Goal: Task Accomplishment & Management: Complete application form

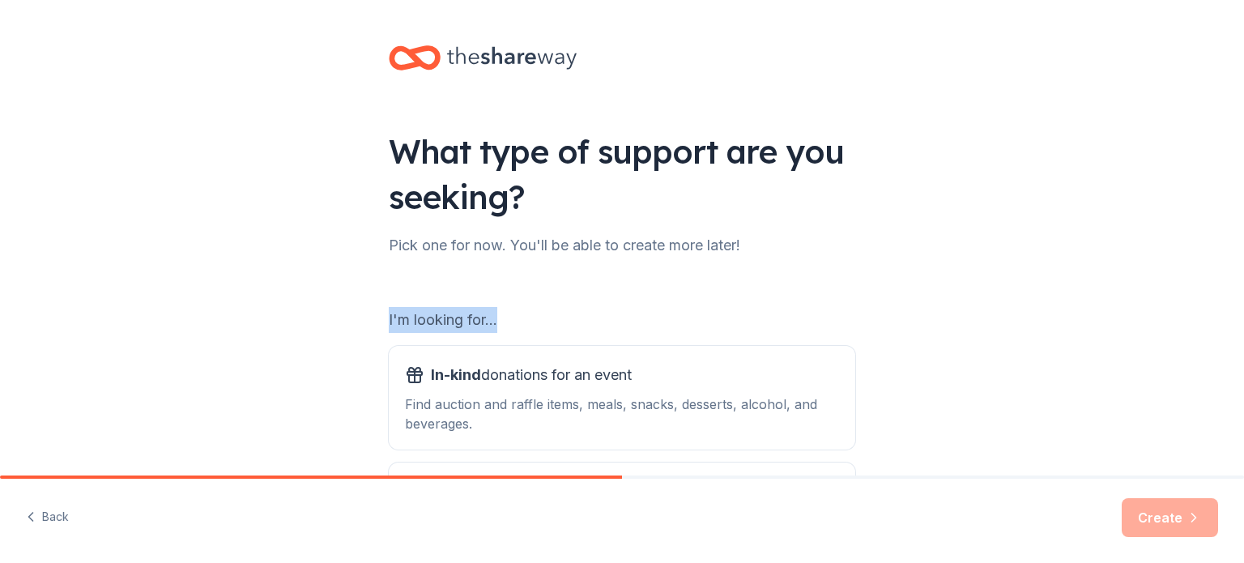
drag, startPoint x: 0, startPoint y: 0, endPoint x: 1233, endPoint y: 225, distance: 1253.0
click at [1233, 225] on div "What type of support are you seeking? Pick one for now. You'll be able to creat…" at bounding box center [622, 237] width 1244 height 475
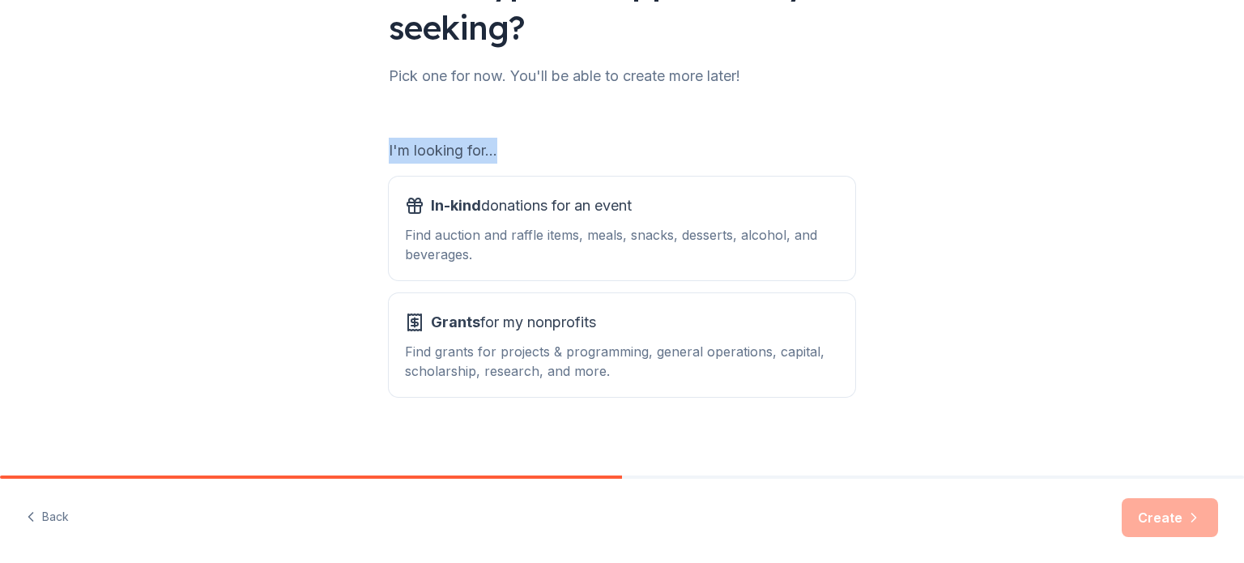
scroll to position [178, 0]
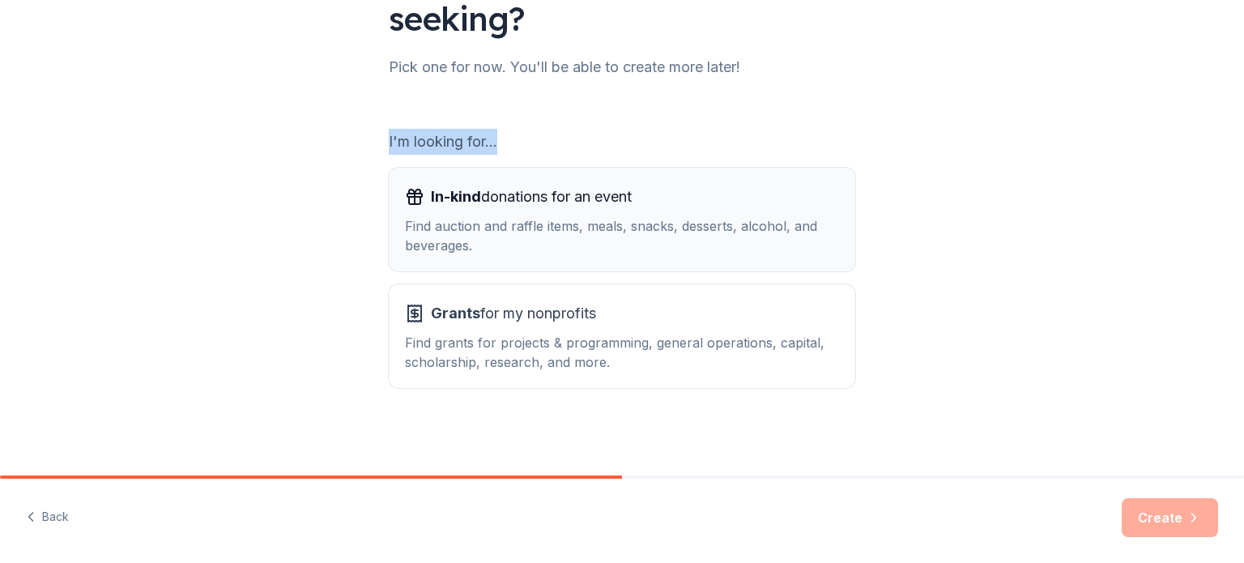
click at [684, 204] on div "In-kind donations for an event" at bounding box center [622, 197] width 434 height 26
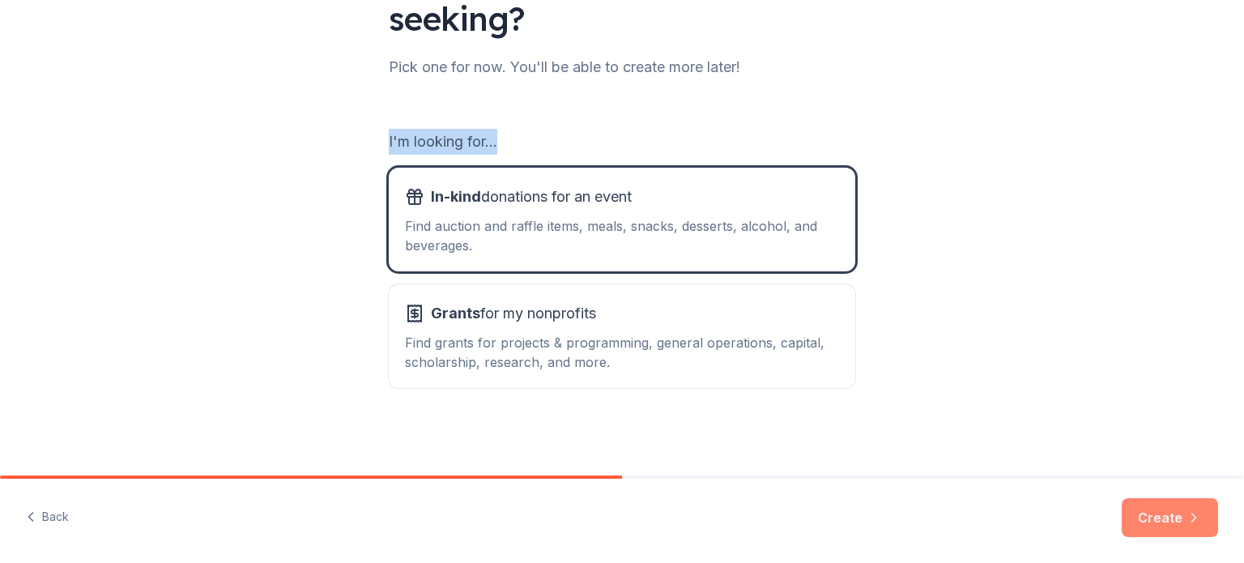
click at [1163, 512] on button "Create" at bounding box center [1170, 517] width 96 height 39
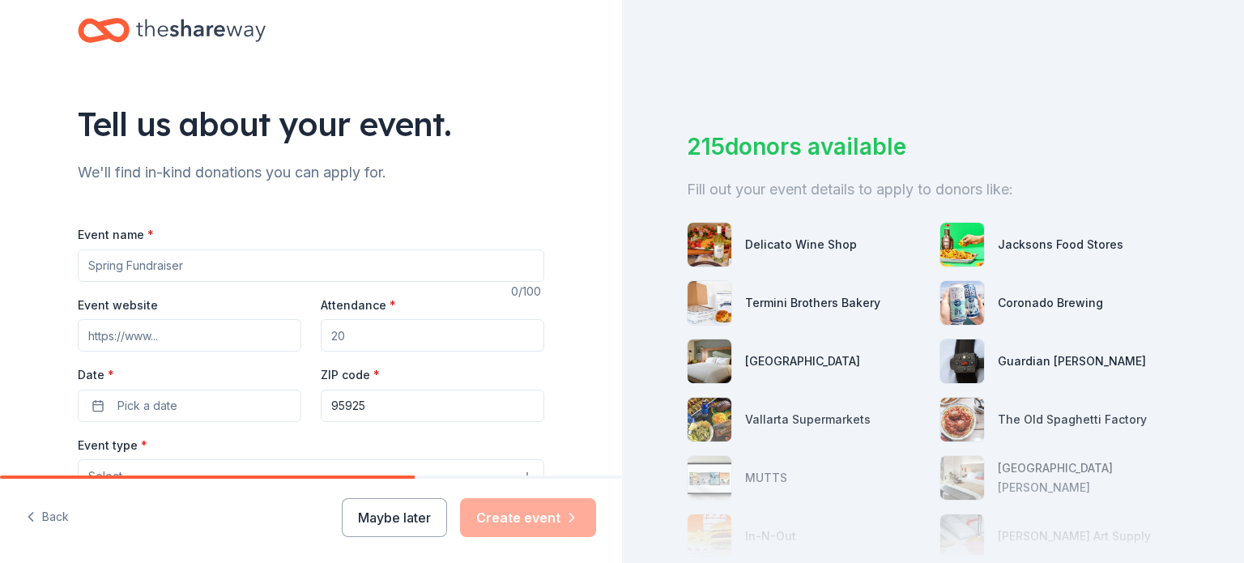
scroll to position [19, 0]
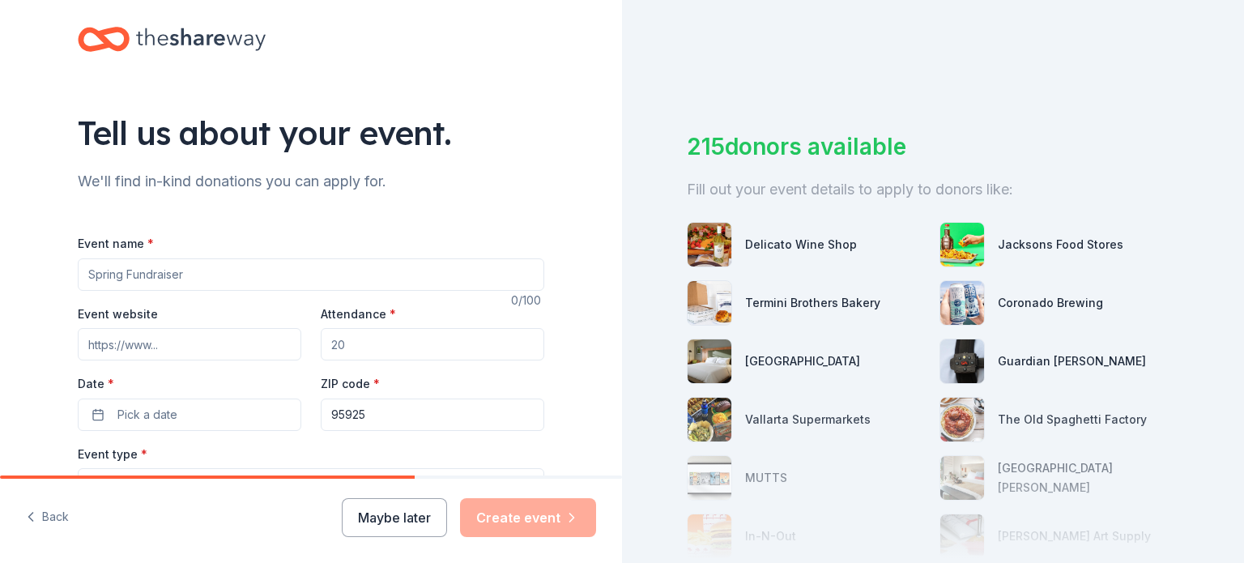
click at [182, 270] on input "Event name *" at bounding box center [311, 274] width 466 height 32
type input "[DATE]"
type input "150"
click at [349, 352] on input "150" at bounding box center [433, 344] width 224 height 32
type input "1"
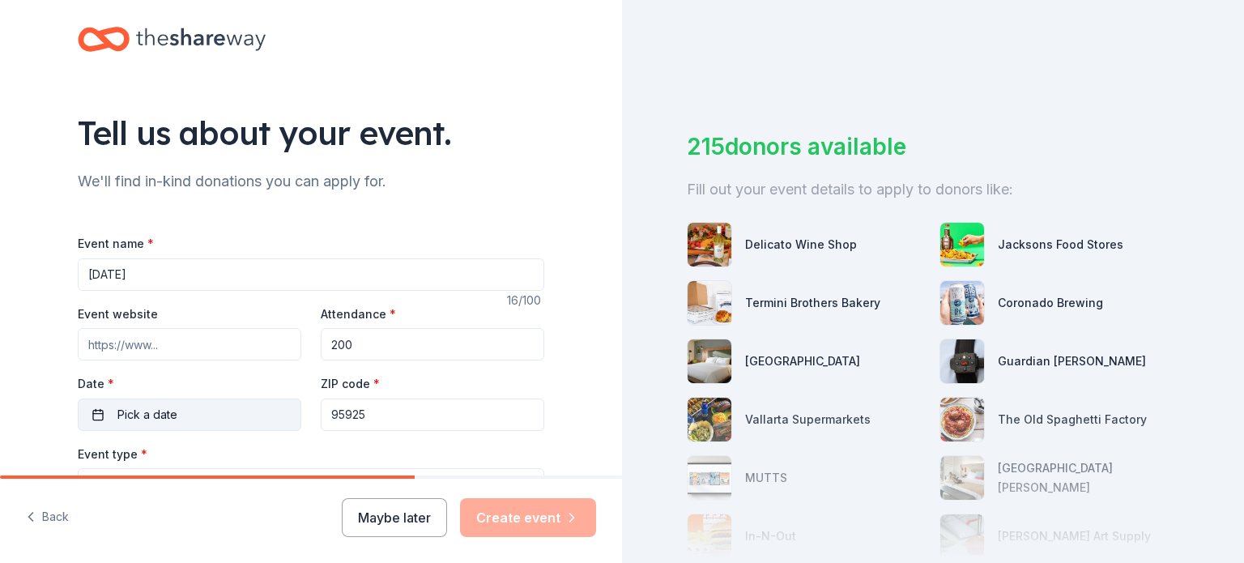
type input "200"
click at [201, 424] on button "Pick a date" at bounding box center [190, 414] width 224 height 32
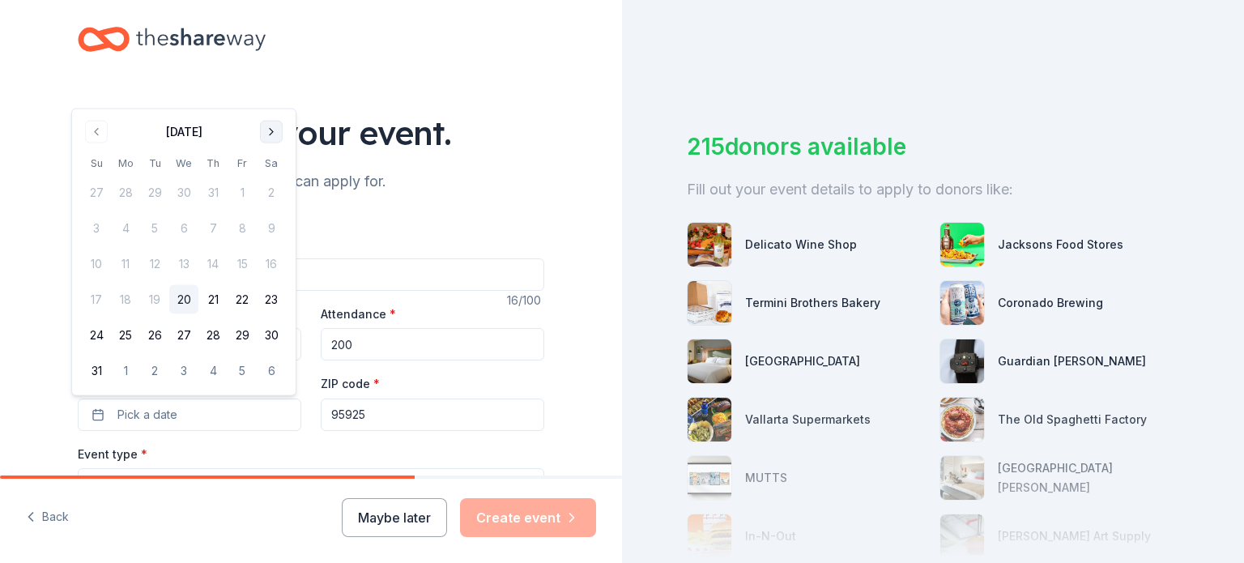
click at [262, 126] on button "Go to next month" at bounding box center [271, 132] width 23 height 23
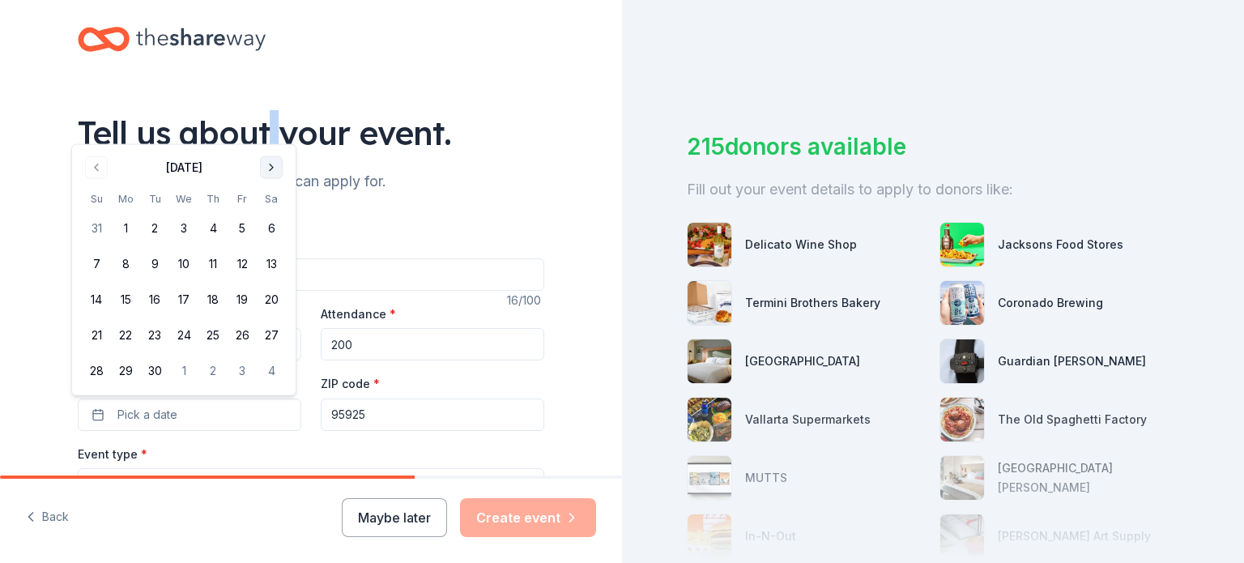
click at [262, 126] on div "Tell us about your event." at bounding box center [311, 132] width 466 height 45
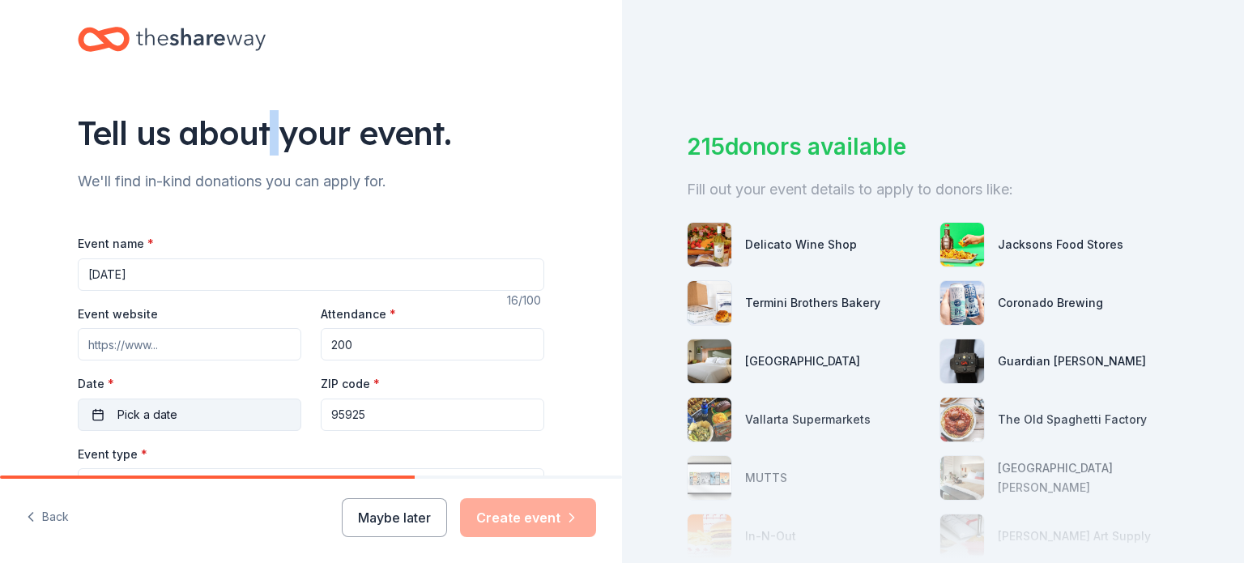
click at [185, 417] on button "Pick a date" at bounding box center [190, 414] width 224 height 32
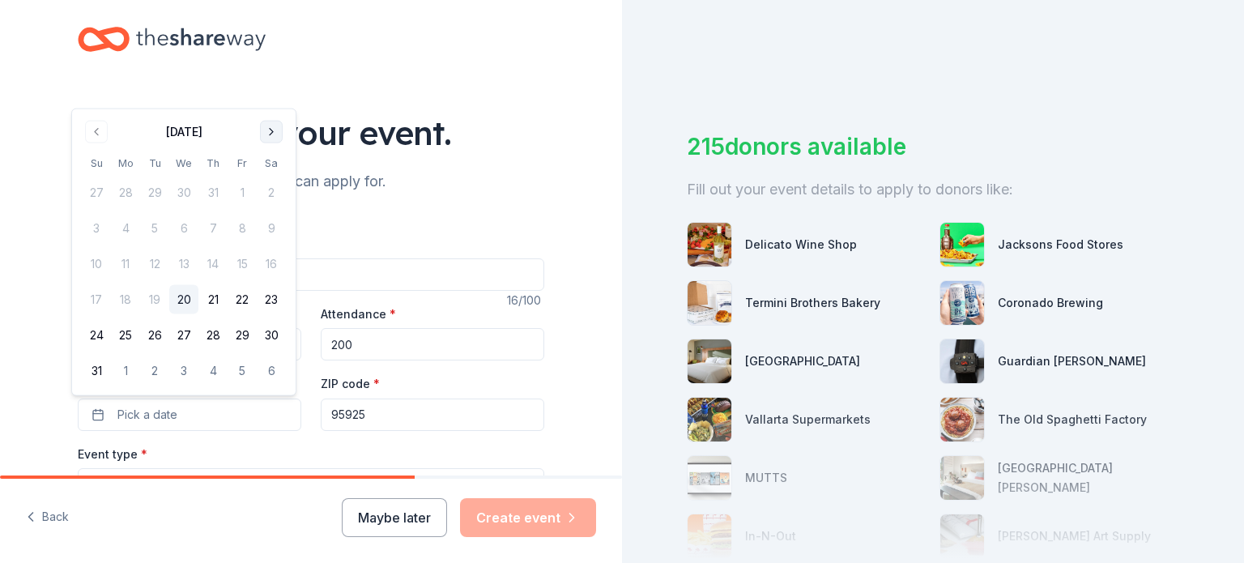
click at [275, 131] on button "Go to next month" at bounding box center [271, 132] width 23 height 23
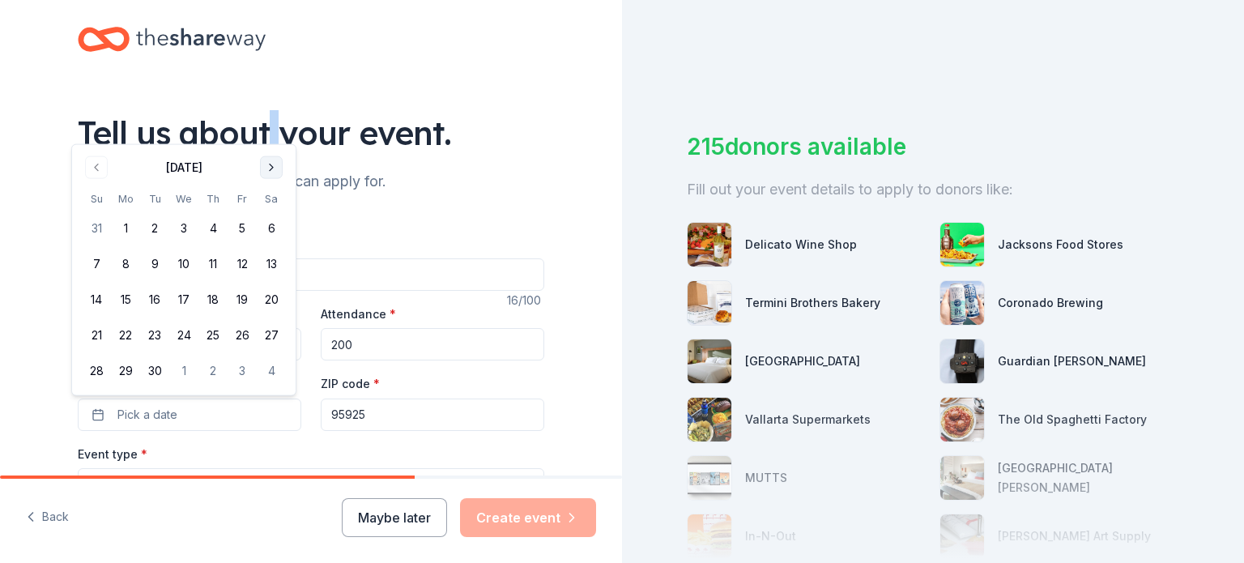
click at [270, 172] on button "Go to next month" at bounding box center [271, 167] width 23 height 23
click at [275, 266] on button "11" at bounding box center [271, 263] width 29 height 29
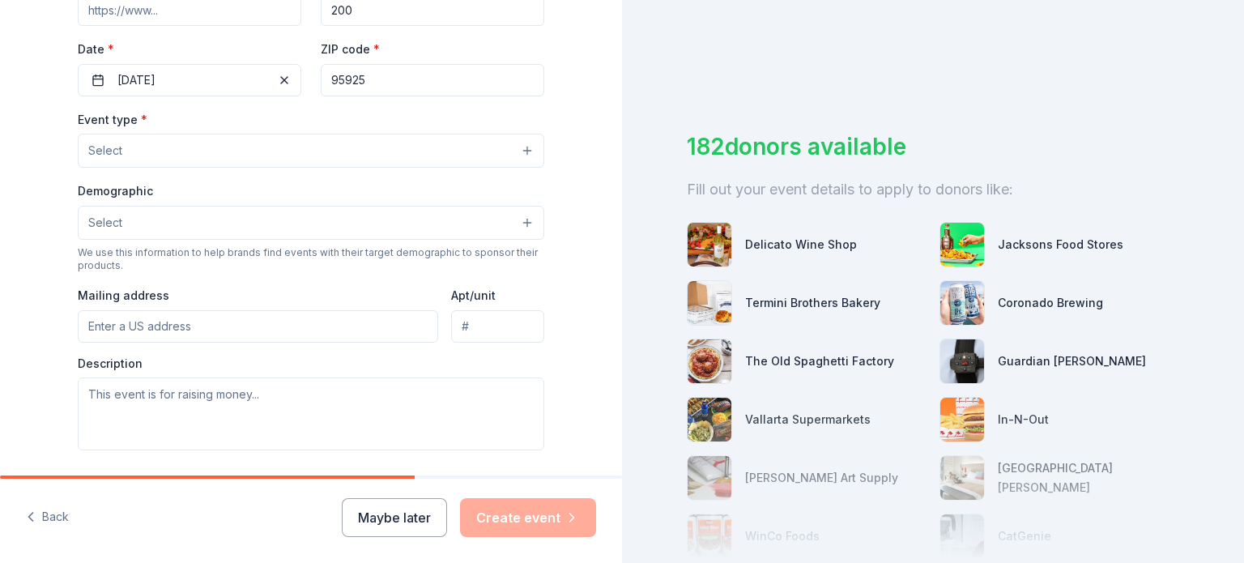
scroll to position [355, 0]
click at [513, 155] on button "Select" at bounding box center [311, 149] width 466 height 34
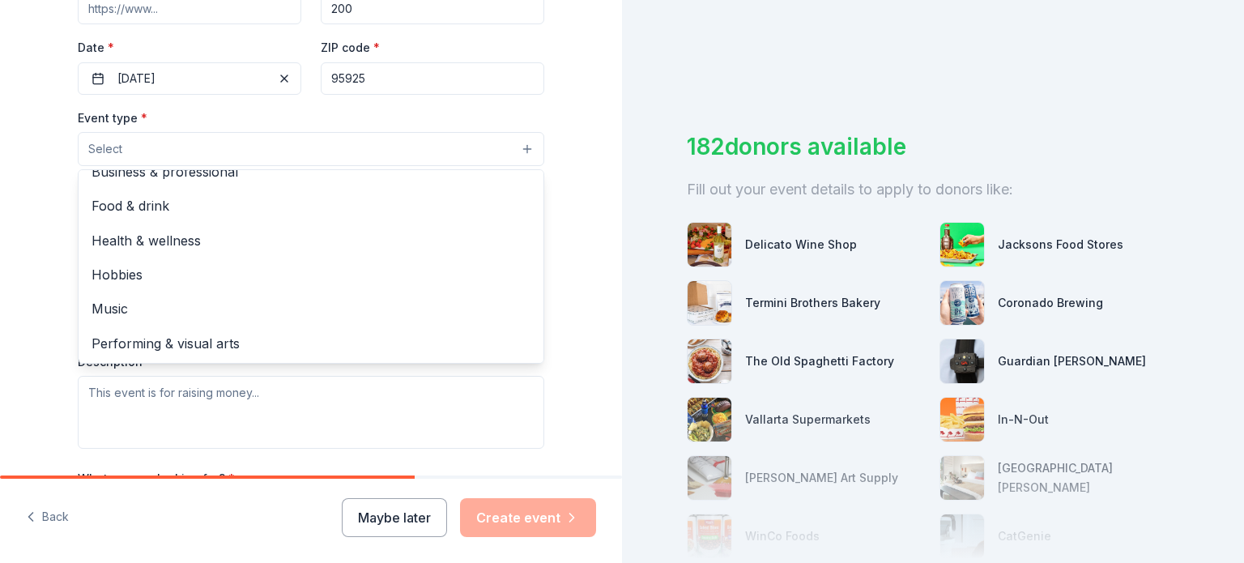
scroll to position [0, 0]
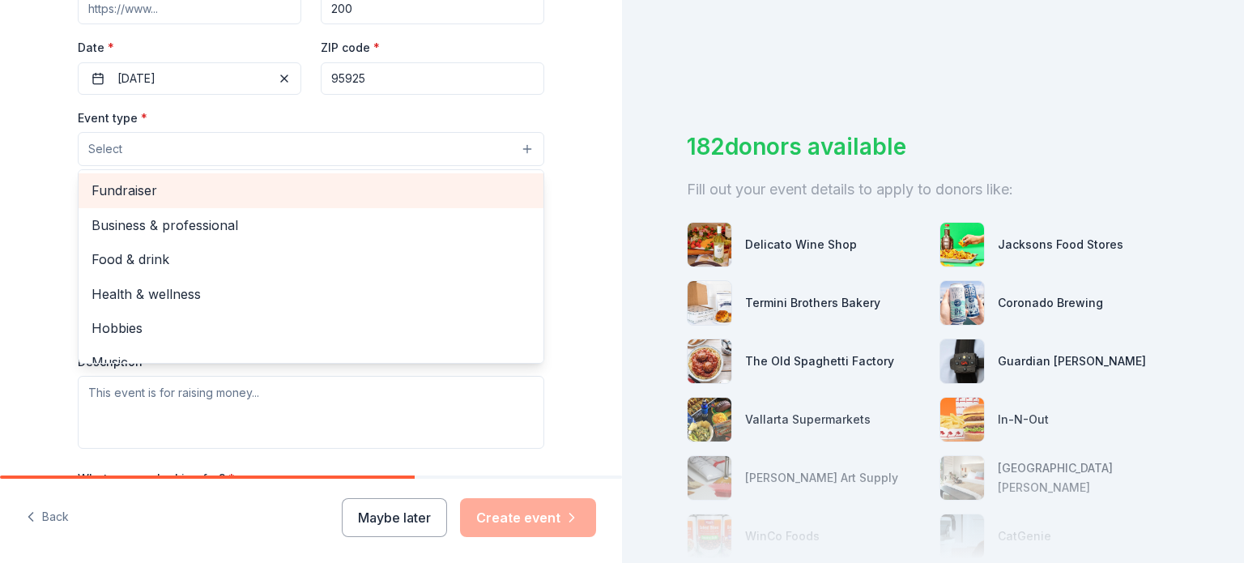
click at [97, 185] on span "Fundraiser" at bounding box center [311, 190] width 439 height 21
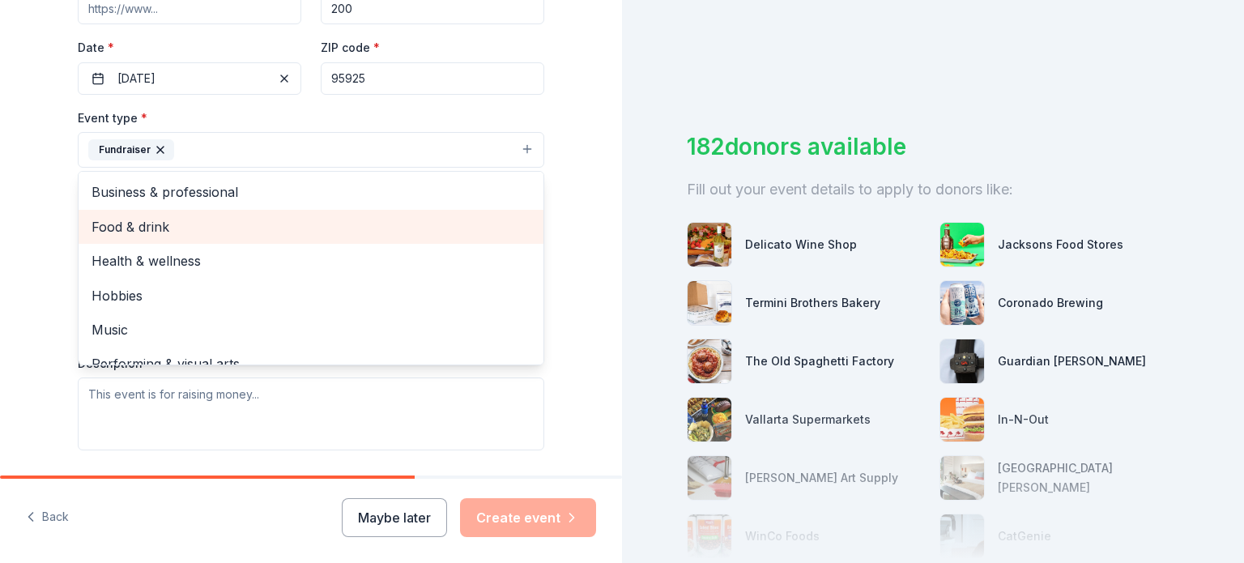
click at [327, 224] on span "Food & drink" at bounding box center [311, 226] width 439 height 21
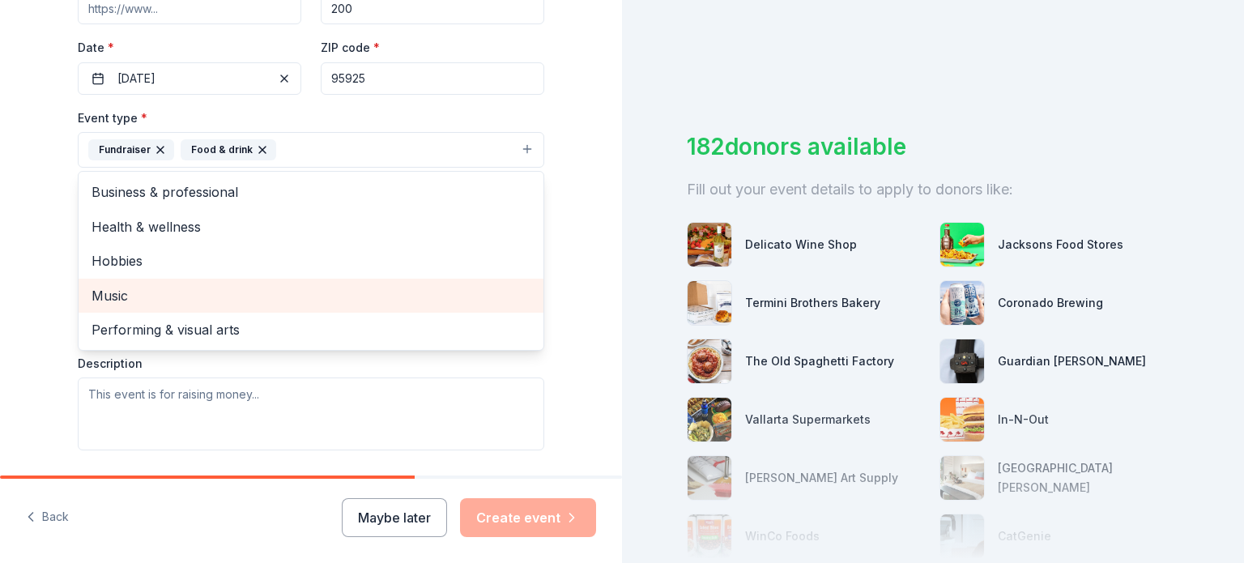
click at [259, 295] on span "Music" at bounding box center [311, 295] width 439 height 21
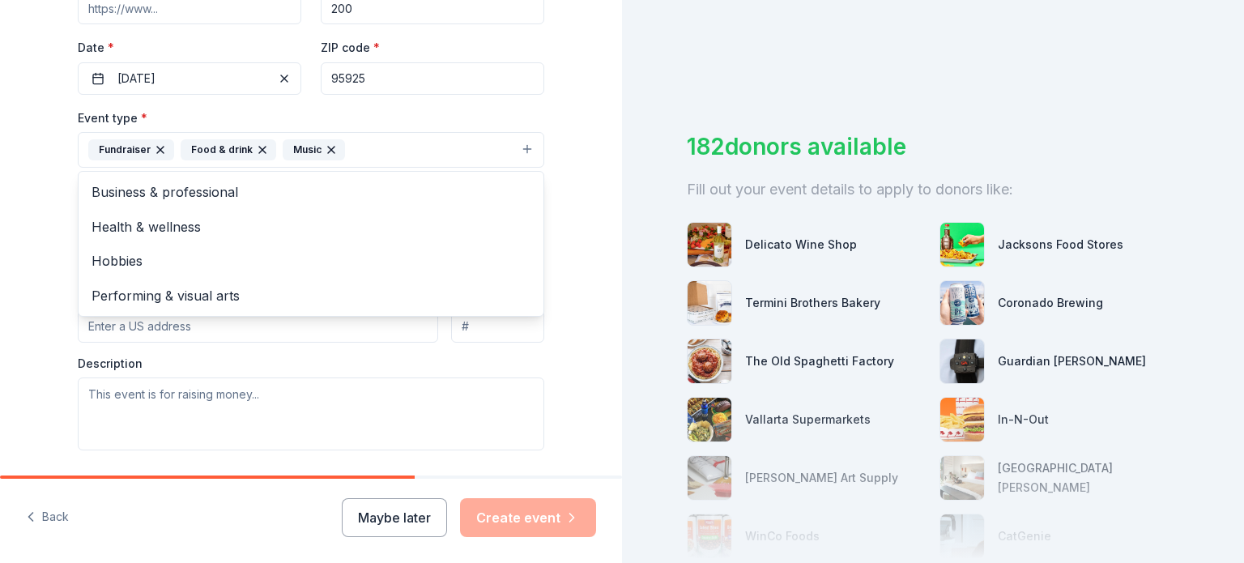
click at [35, 351] on div "Tell us about your event. We'll find in-kind donations you can apply for. Event…" at bounding box center [311, 185] width 622 height 1080
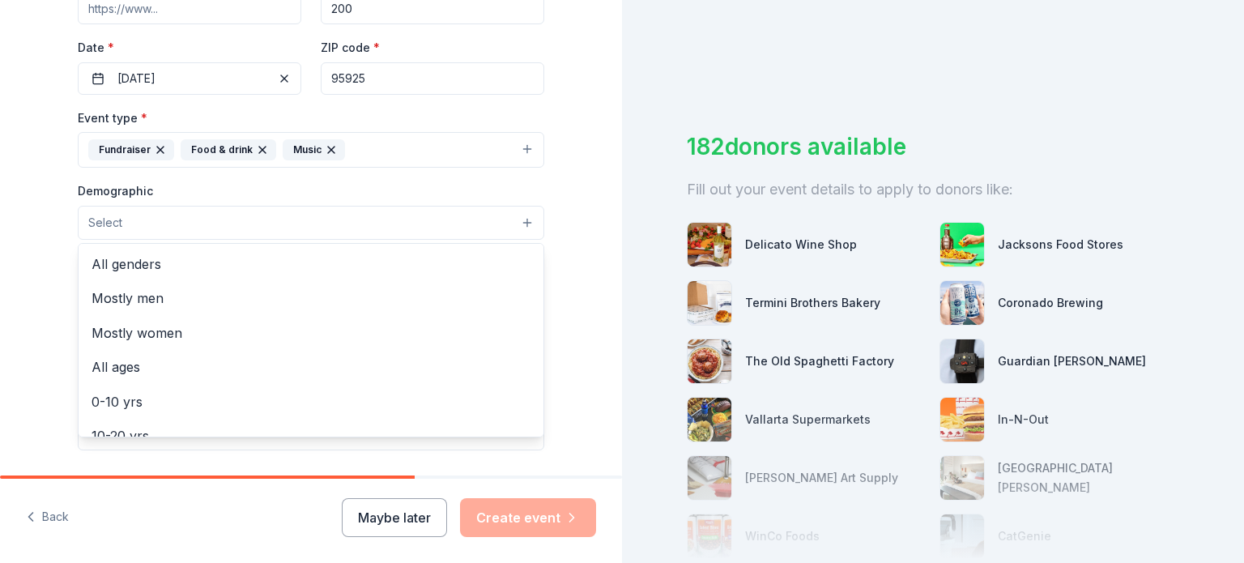
click at [196, 224] on button "Select" at bounding box center [311, 223] width 466 height 34
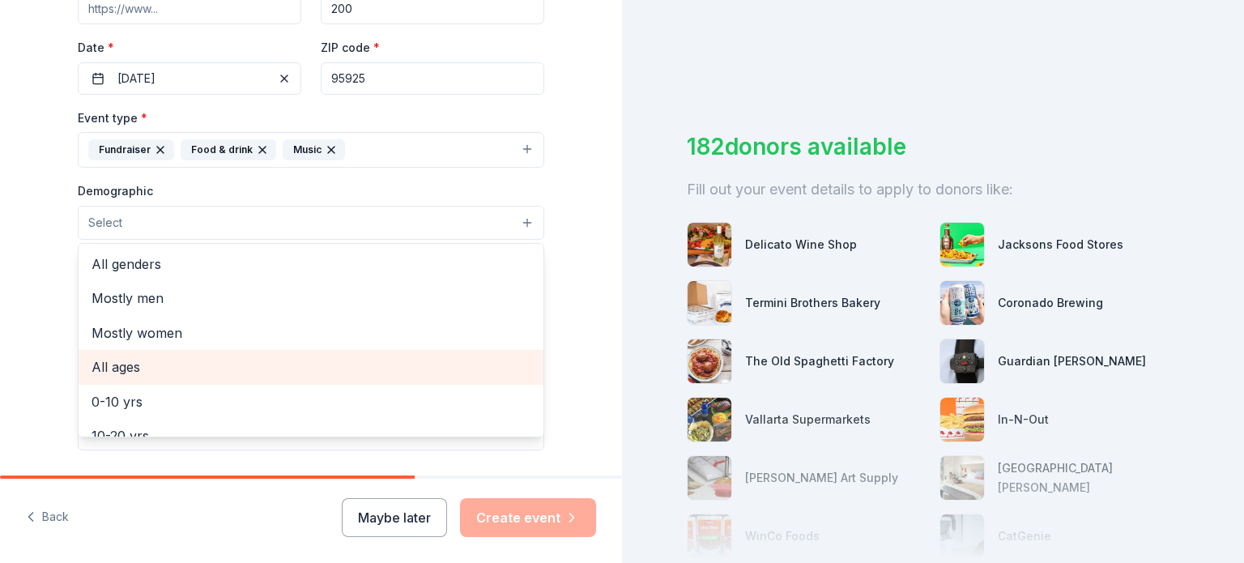
click at [128, 366] on span "All ages" at bounding box center [311, 366] width 439 height 21
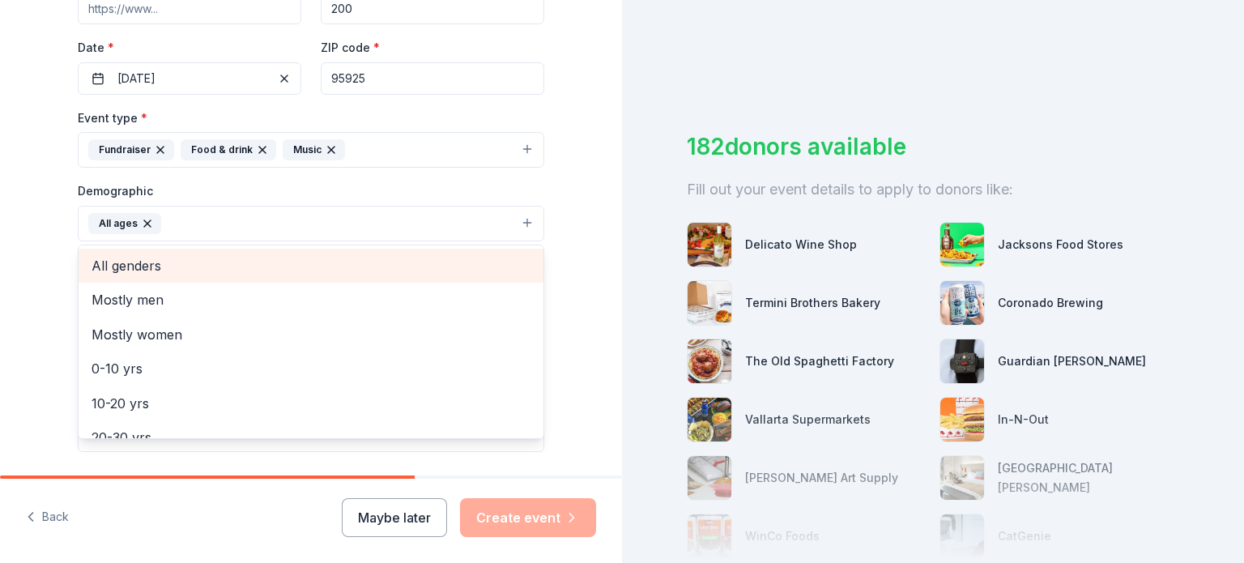
click at [147, 268] on span "All genders" at bounding box center [311, 265] width 439 height 21
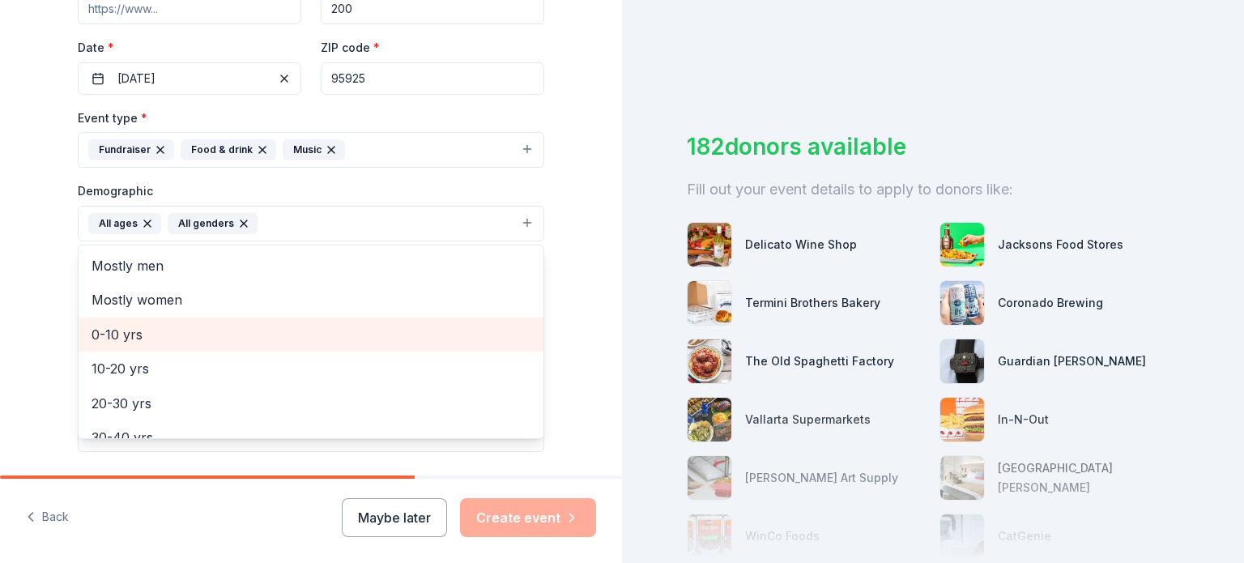
click at [100, 330] on span "0-10 yrs" at bounding box center [311, 334] width 439 height 21
click at [110, 331] on span "10-20 yrs" at bounding box center [311, 334] width 439 height 21
click at [110, 331] on span "20-30 yrs" at bounding box center [311, 334] width 439 height 21
click at [110, 331] on span "30-40 yrs" at bounding box center [311, 334] width 439 height 21
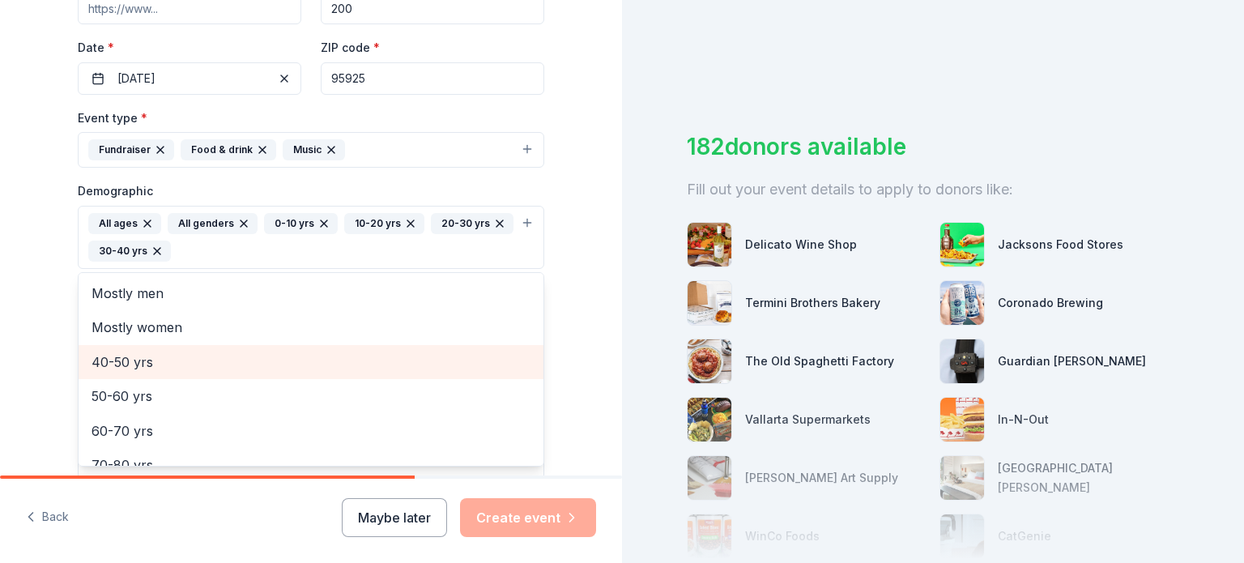
click at [110, 353] on span "40-50 yrs" at bounding box center [311, 361] width 439 height 21
click at [110, 353] on span "50-60 yrs" at bounding box center [311, 361] width 439 height 21
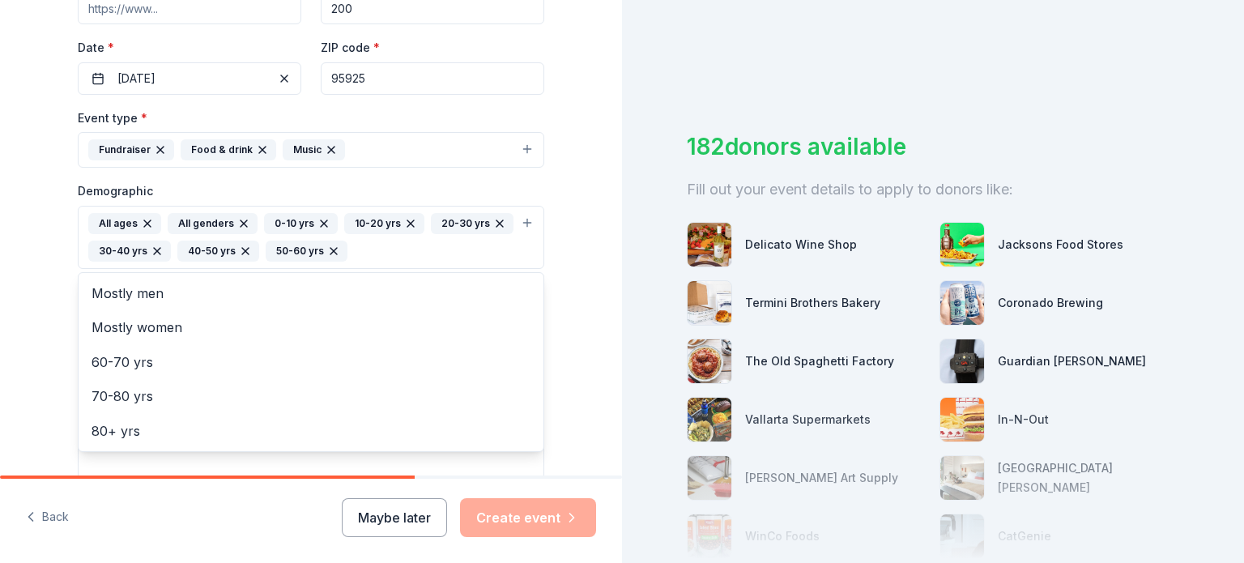
drag, startPoint x: 110, startPoint y: 353, endPoint x: 0, endPoint y: 326, distance: 113.3
click at [0, 326] on div "Tell us about your event. We'll find in-kind donations you can apply for. Event…" at bounding box center [311, 199] width 622 height 1109
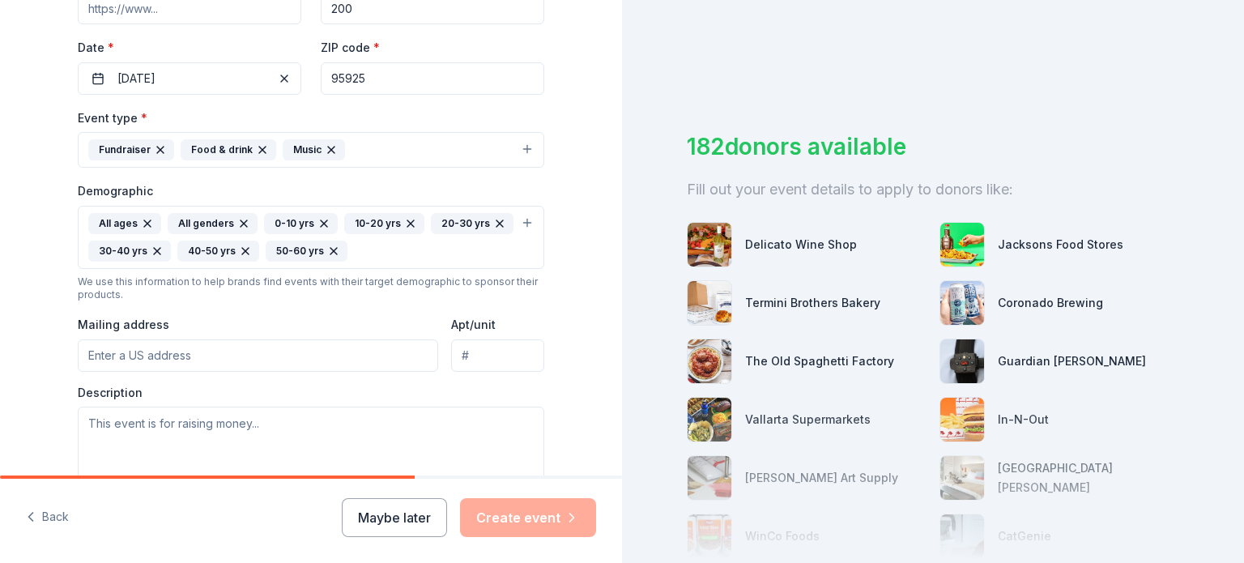
click at [178, 349] on input "Mailing address" at bounding box center [258, 355] width 360 height 32
type input "[STREET_ADDRESS][US_STATE]"
click at [177, 420] on textarea at bounding box center [311, 443] width 466 height 73
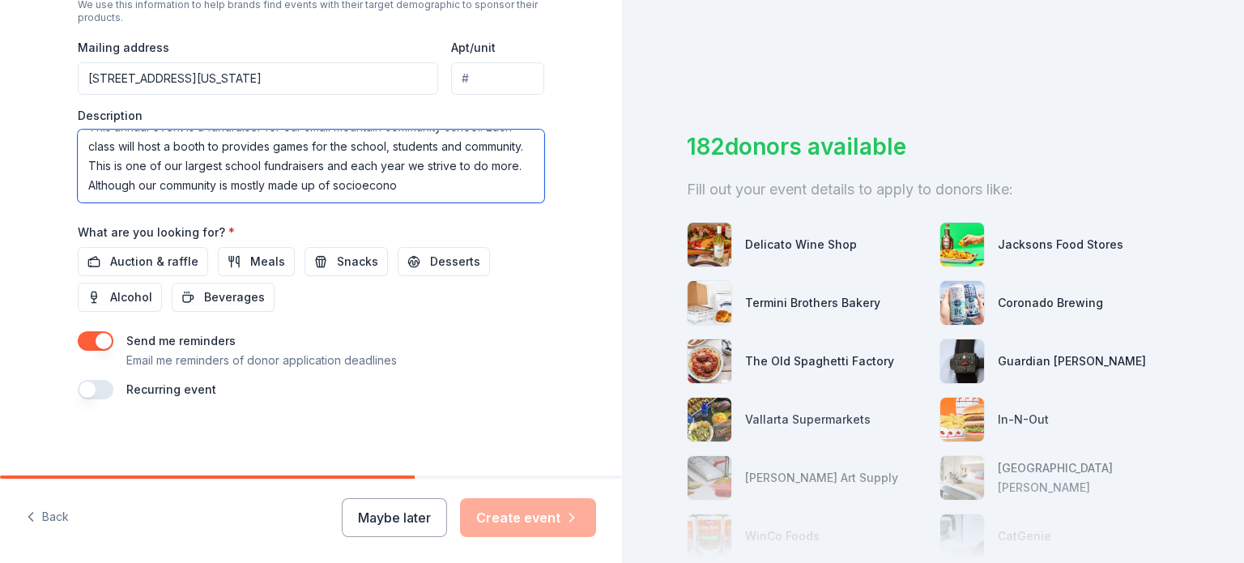
scroll to position [19, 0]
type textarea "This annual event is a fundraiser for our small mountain community school. Each…"
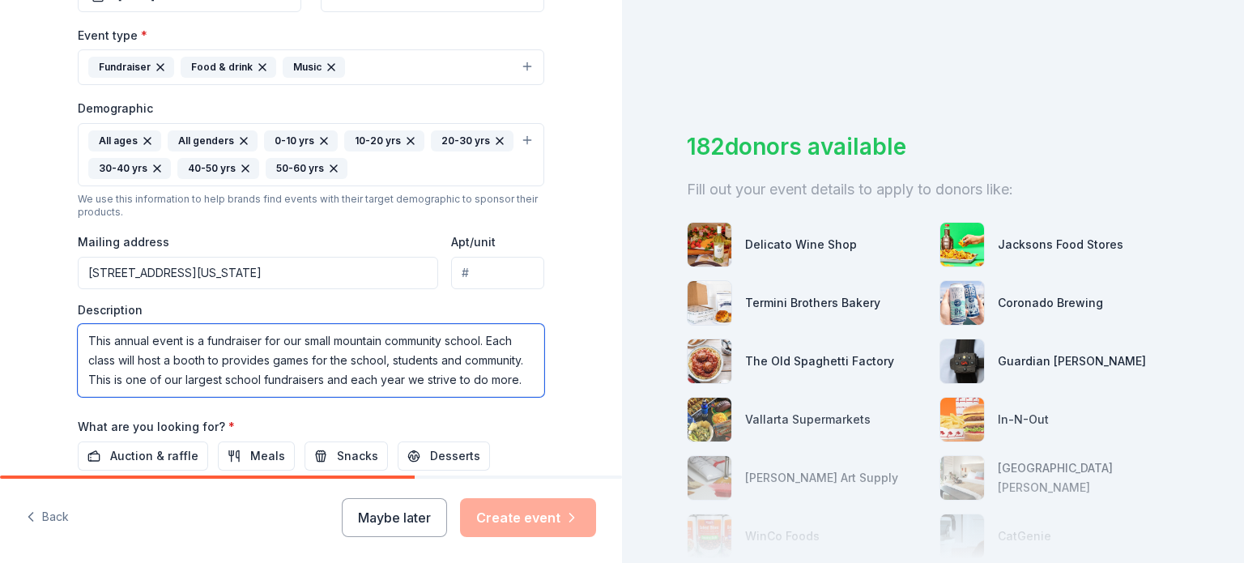
scroll to position [0, 0]
drag, startPoint x: 197, startPoint y: 380, endPoint x: 5, endPoint y: 307, distance: 205.3
click at [5, 307] on div "Tell us about your event. We'll find in-kind donations you can apply for. Event…" at bounding box center [311, 117] width 622 height 1109
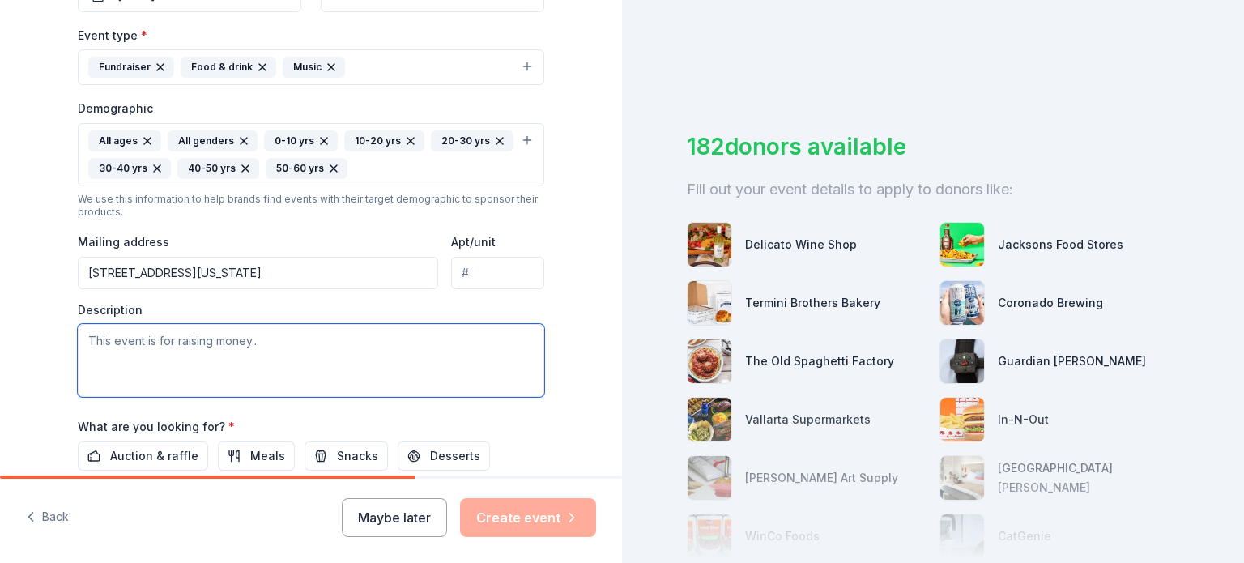
click at [114, 347] on textarea at bounding box center [311, 360] width 466 height 73
paste textarea "Loremip Dolo: S Ametconsect ad Elitseddo, Eiusmodtem, inc Utlabo Etdo Magn aliq…"
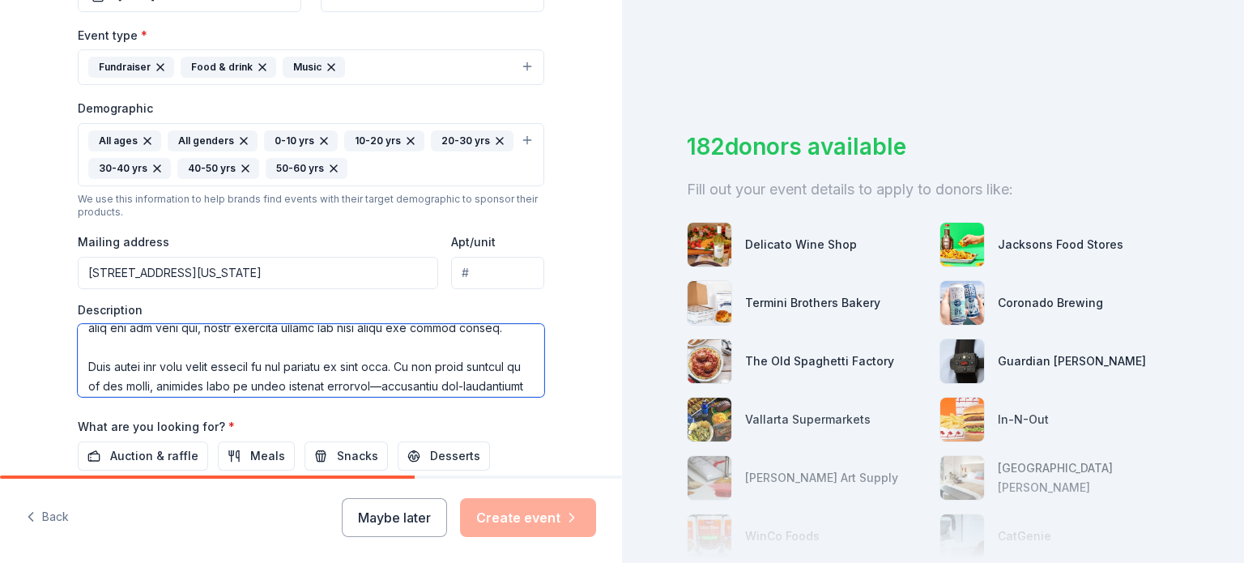
scroll to position [356, 0]
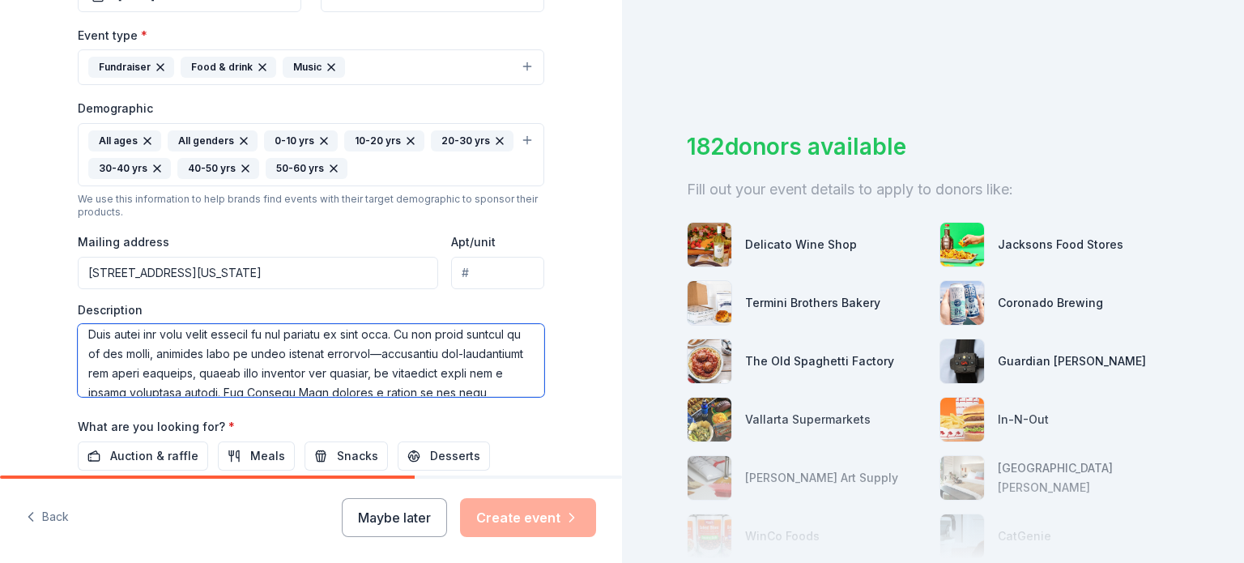
click at [393, 352] on textarea at bounding box center [311, 360] width 466 height 73
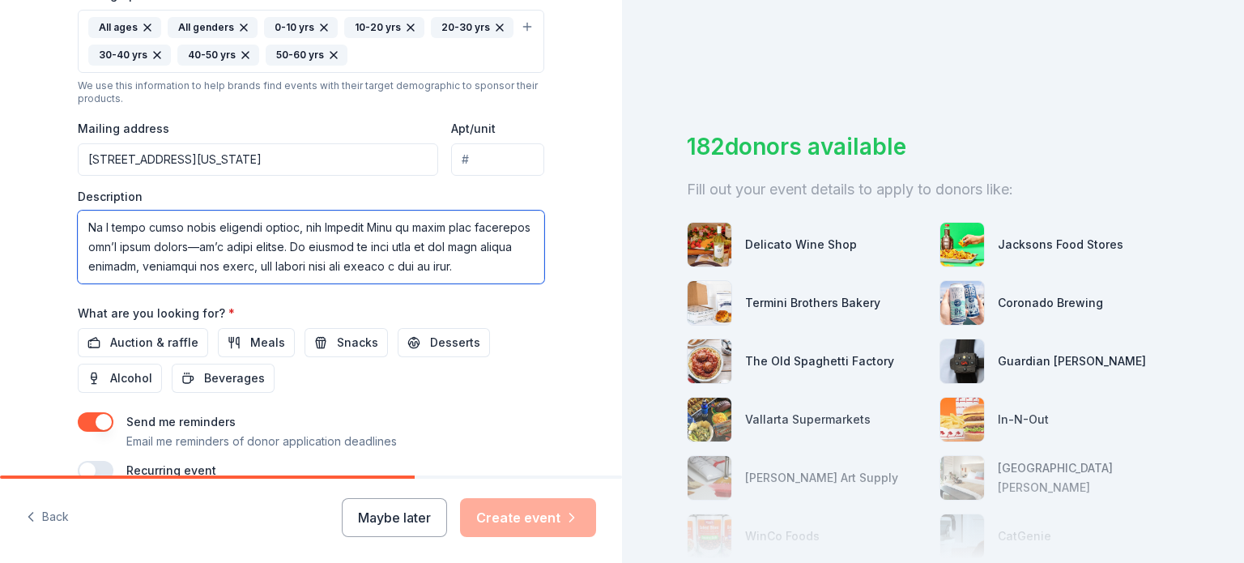
scroll to position [632, 0]
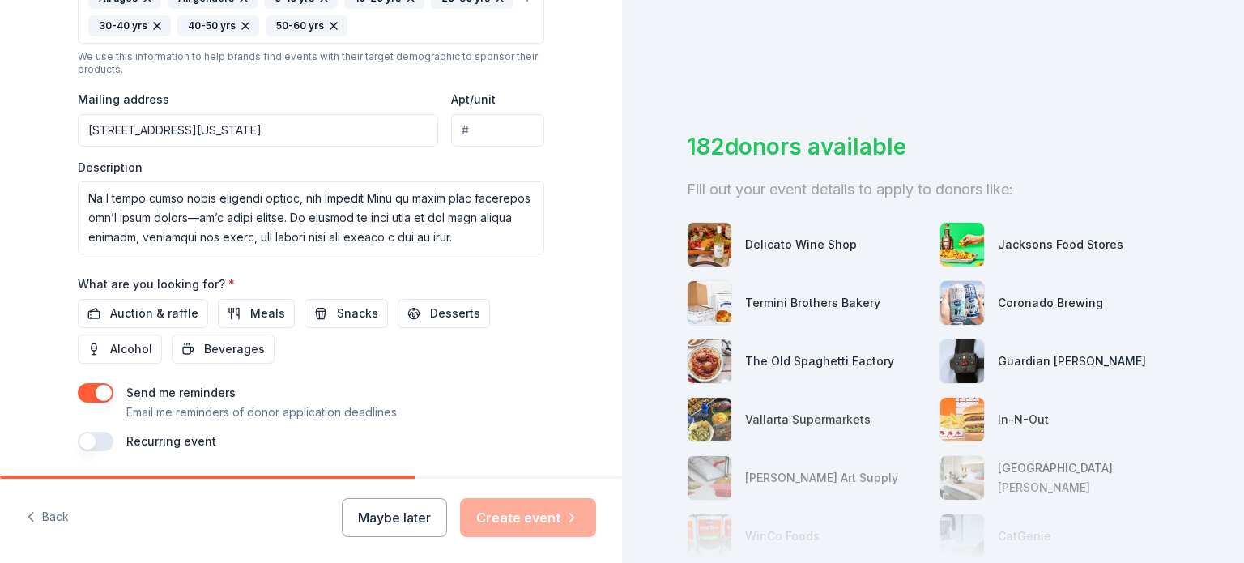
scroll to position [598, 0]
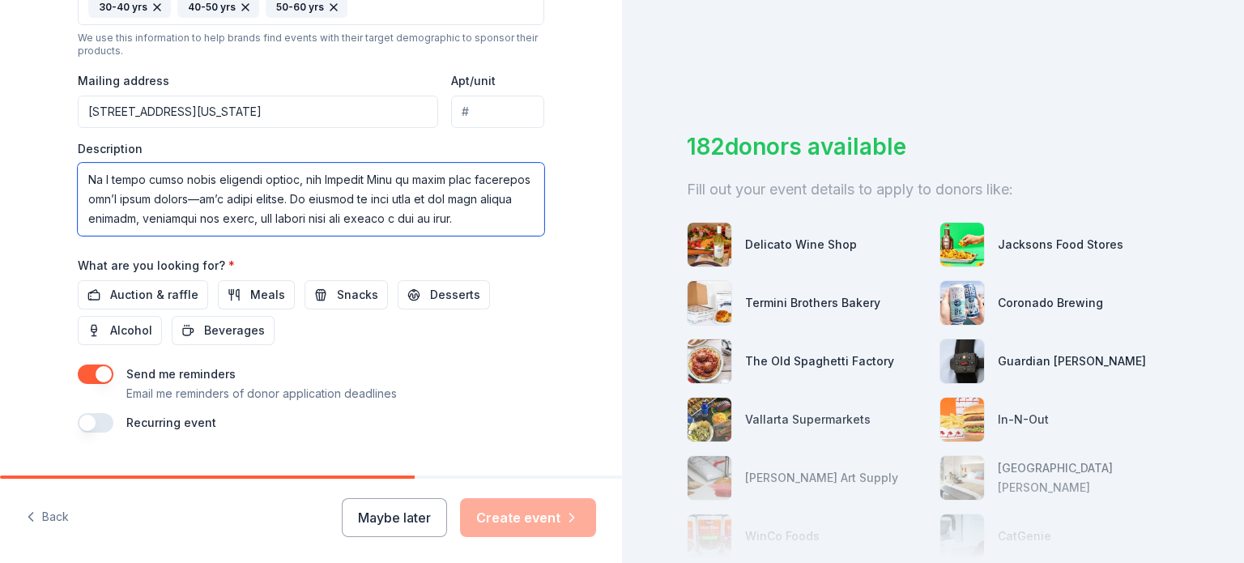
click at [119, 211] on textarea at bounding box center [311, 199] width 466 height 73
type textarea "Loremip Dolo: S Ametconsect ad Elitseddo, Eiusmodtem, inc Utlabo Etdo Magn aliq…"
click at [100, 425] on button "button" at bounding box center [96, 422] width 36 height 19
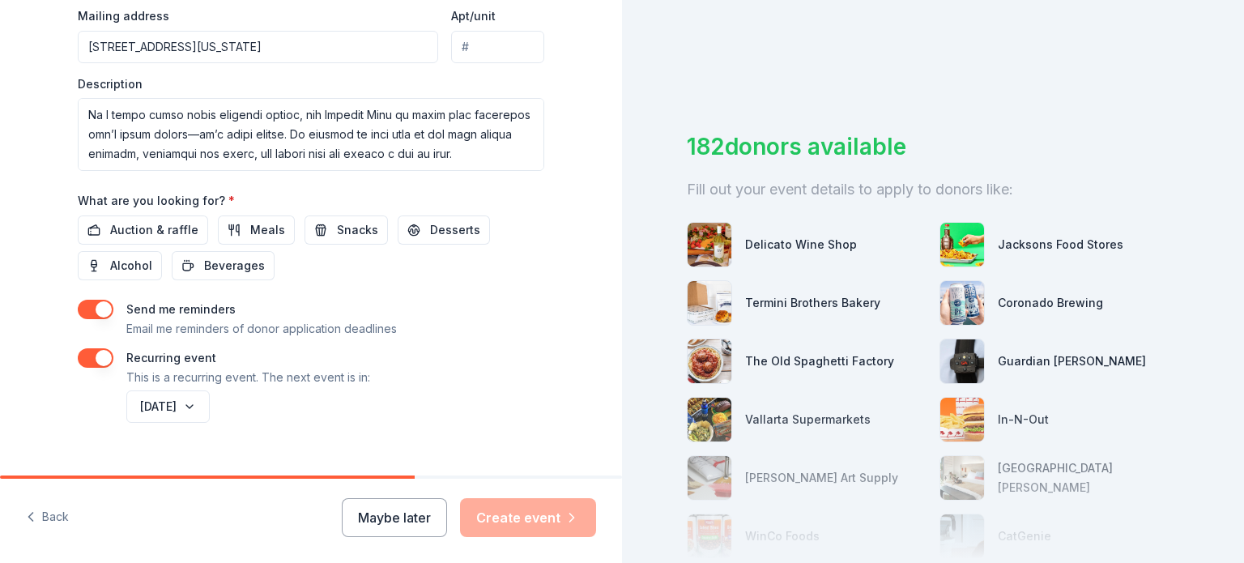
scroll to position [690, 0]
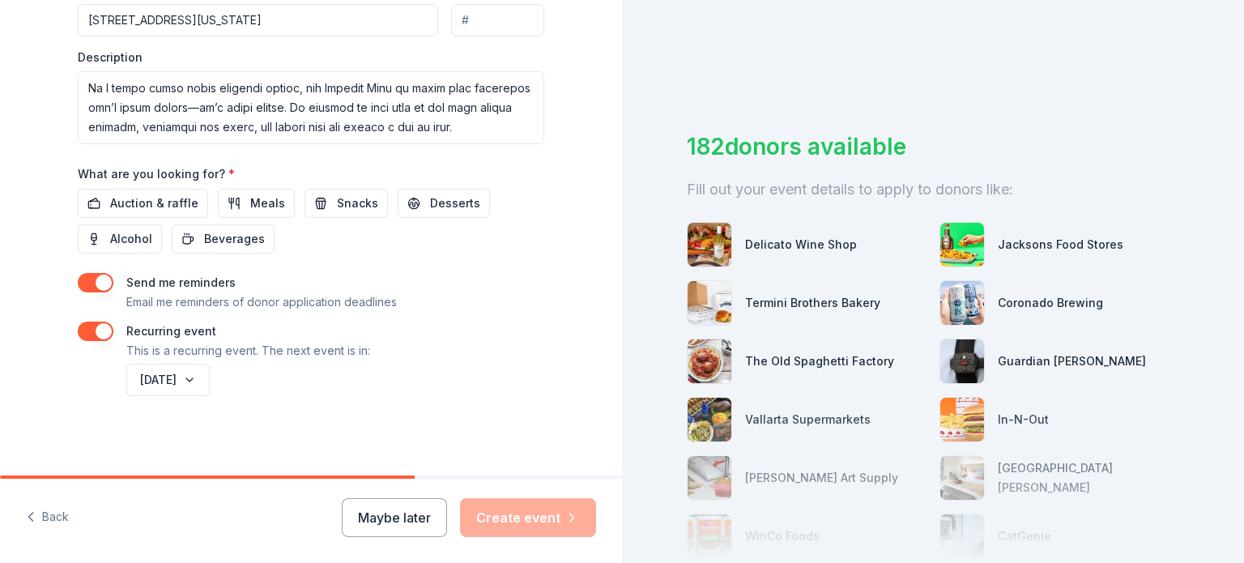
drag, startPoint x: 412, startPoint y: 539, endPoint x: 325, endPoint y: 356, distance: 203.6
click at [325, 356] on div "Tell us about your event. We'll find in-kind donations you can apply for. Event…" at bounding box center [311, 281] width 622 height 563
click at [406, 373] on div "[DATE]" at bounding box center [333, 379] width 421 height 39
click at [500, 521] on div "Maybe later Create event" at bounding box center [469, 517] width 254 height 39
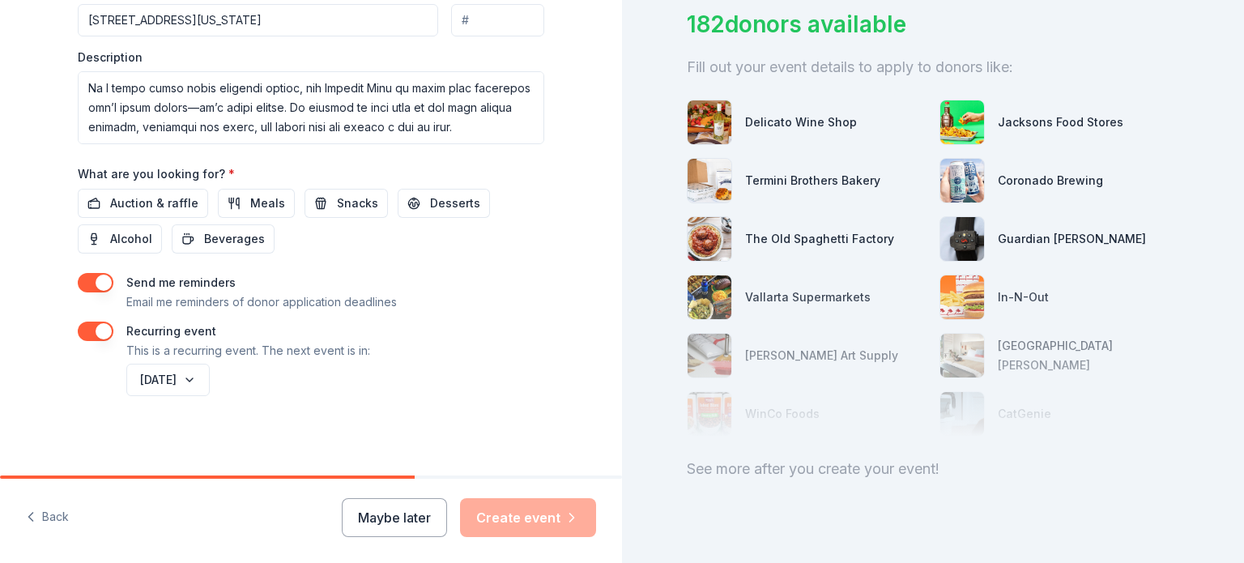
scroll to position [157, 0]
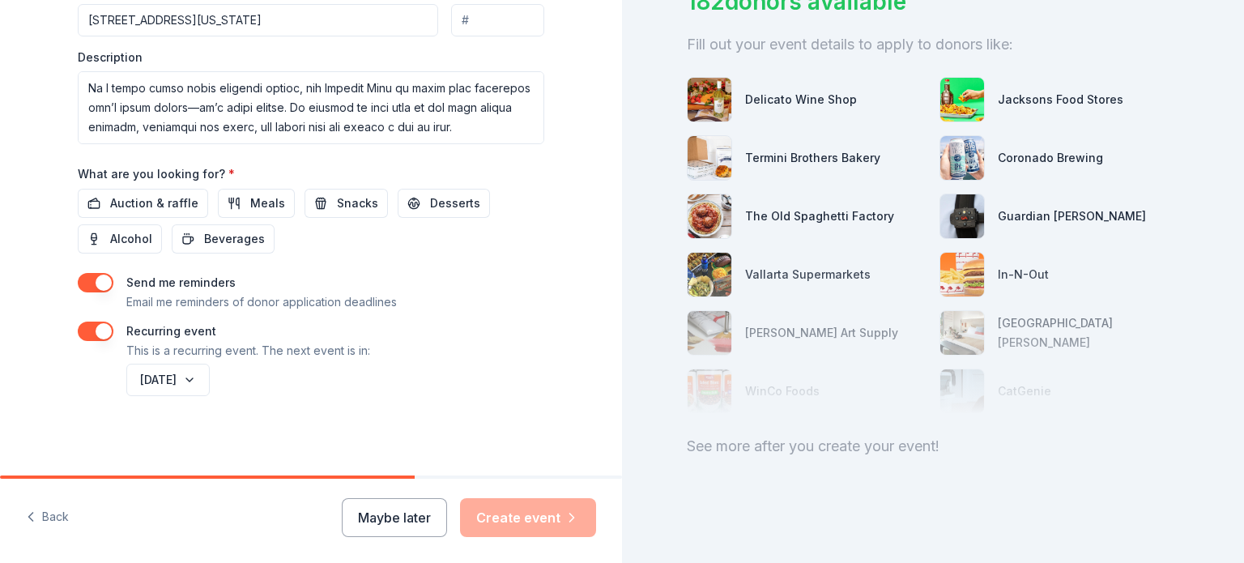
click at [510, 530] on div "Maybe later Create event" at bounding box center [469, 517] width 254 height 39
drag, startPoint x: 339, startPoint y: 475, endPoint x: 539, endPoint y: 498, distance: 202.1
click at [539, 498] on div "Back Maybe later Create event" at bounding box center [311, 518] width 622 height 87
click at [249, 521] on div "Back Maybe later Create event" at bounding box center [311, 521] width 622 height 84
drag, startPoint x: 313, startPoint y: 476, endPoint x: 622, endPoint y: 469, distance: 309.4
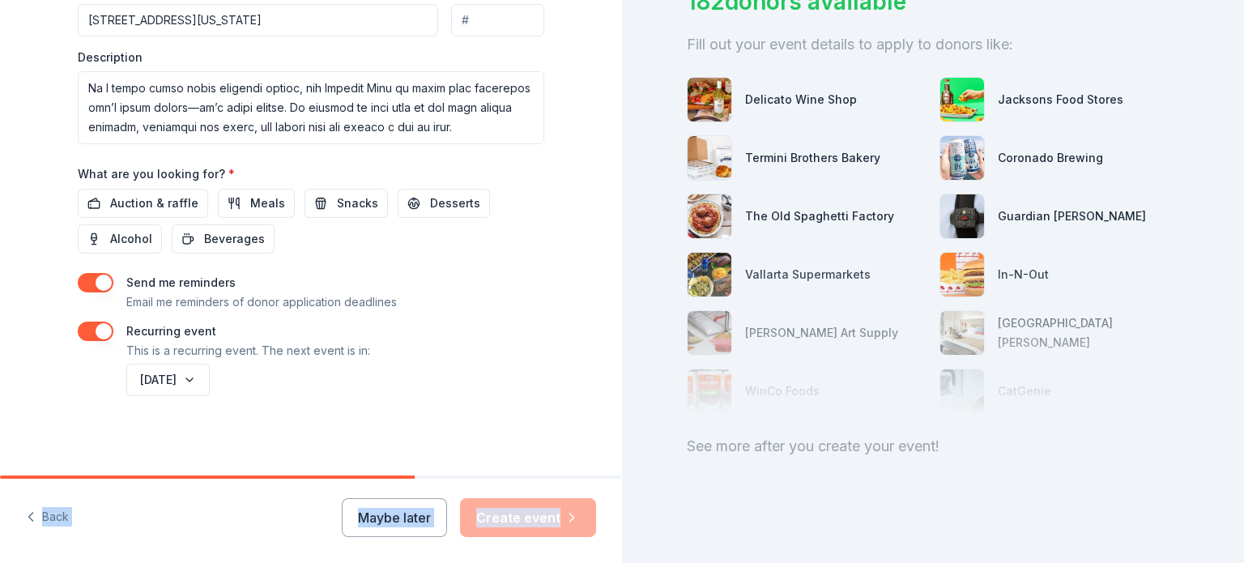
click at [622, 469] on div "Tell us about your event. We'll find in-kind donations you can apply for. Event…" at bounding box center [622, 281] width 1244 height 563
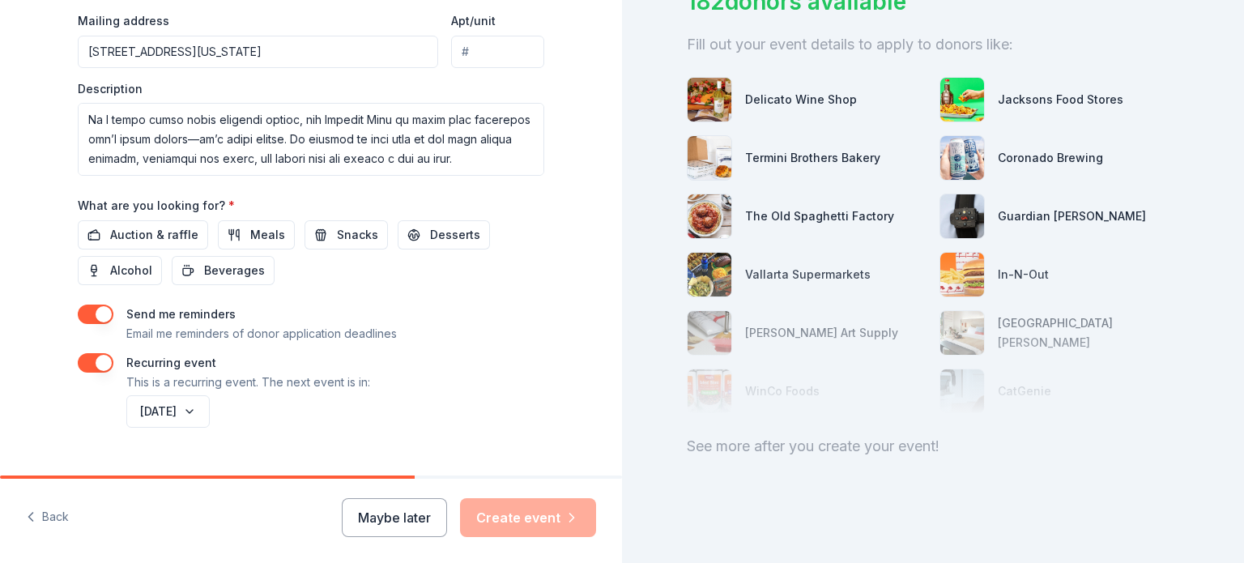
scroll to position [690, 0]
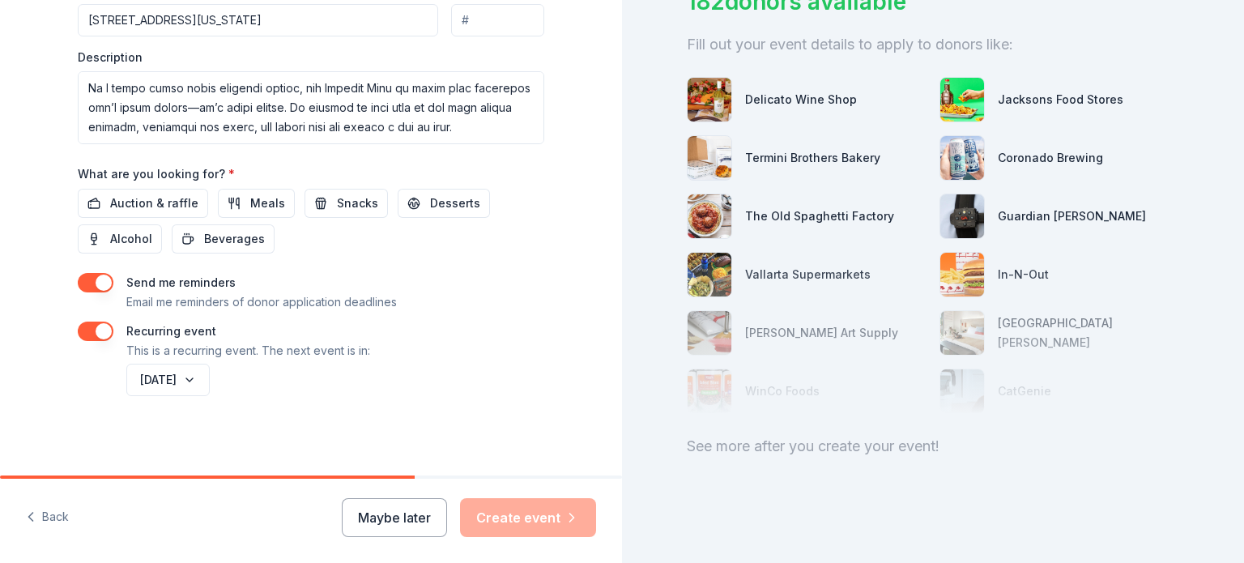
click at [177, 190] on button "Auction & raffle" at bounding box center [143, 203] width 130 height 29
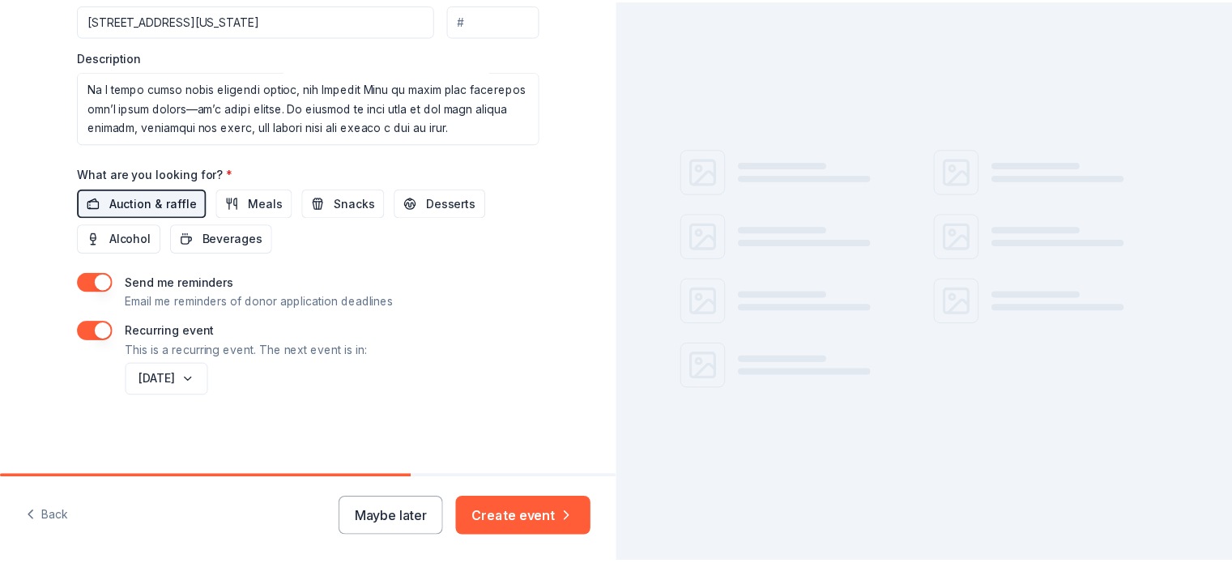
scroll to position [0, 0]
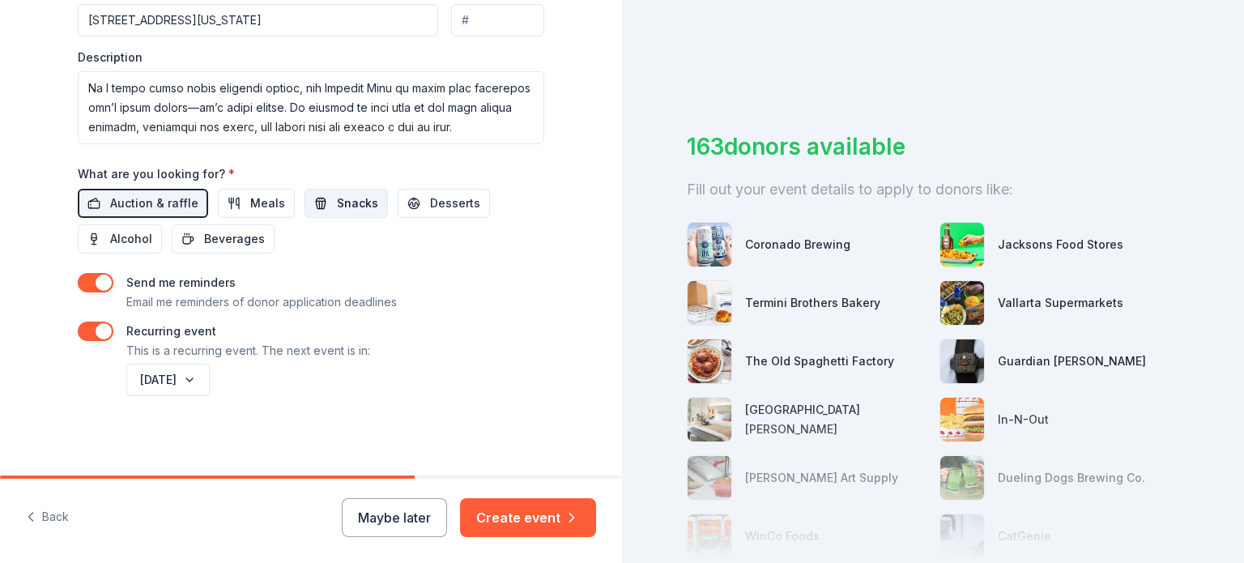
click at [337, 197] on span "Snacks" at bounding box center [357, 203] width 41 height 19
click at [430, 201] on span "Desserts" at bounding box center [455, 203] width 50 height 19
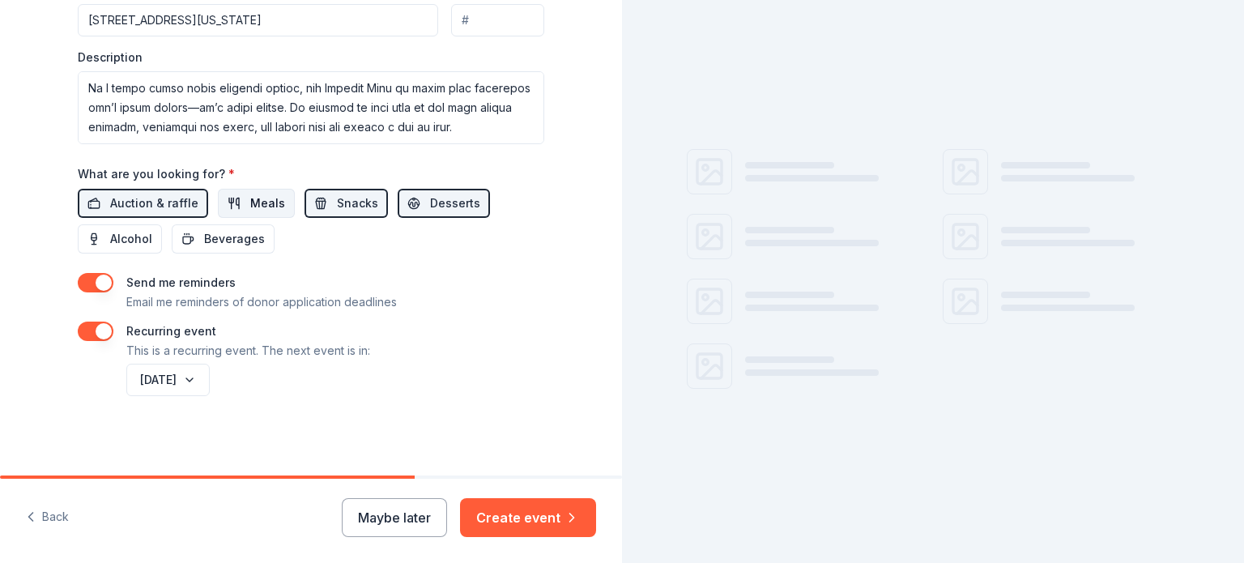
click at [236, 201] on button "Meals" at bounding box center [256, 203] width 77 height 29
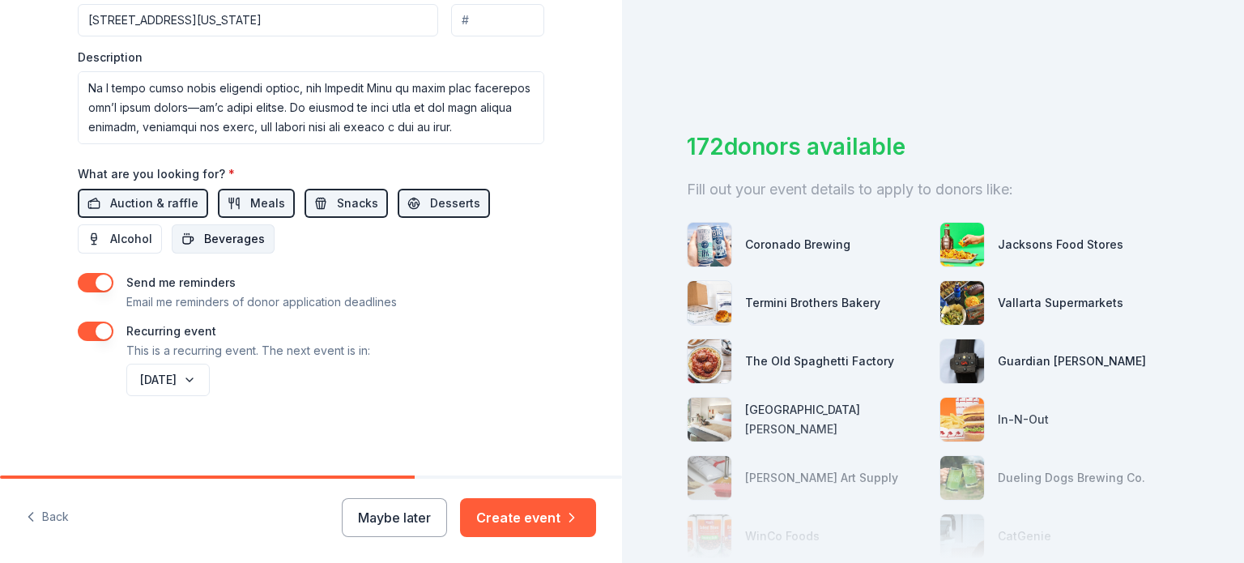
click at [228, 245] on span "Beverages" at bounding box center [234, 238] width 61 height 19
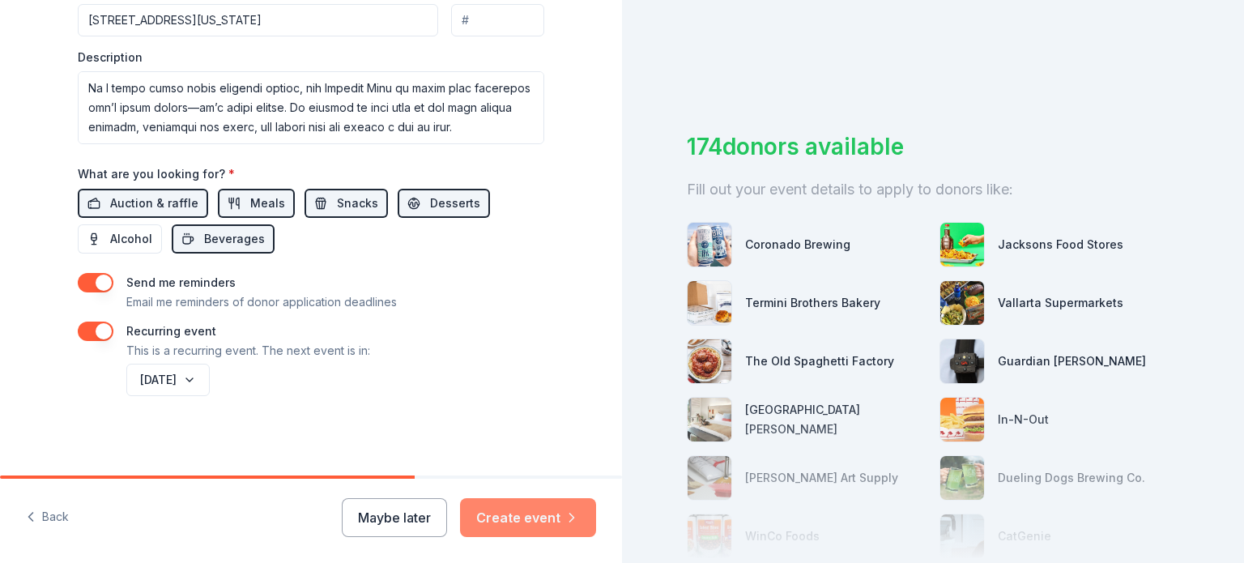
click at [513, 514] on button "Create event" at bounding box center [528, 517] width 136 height 39
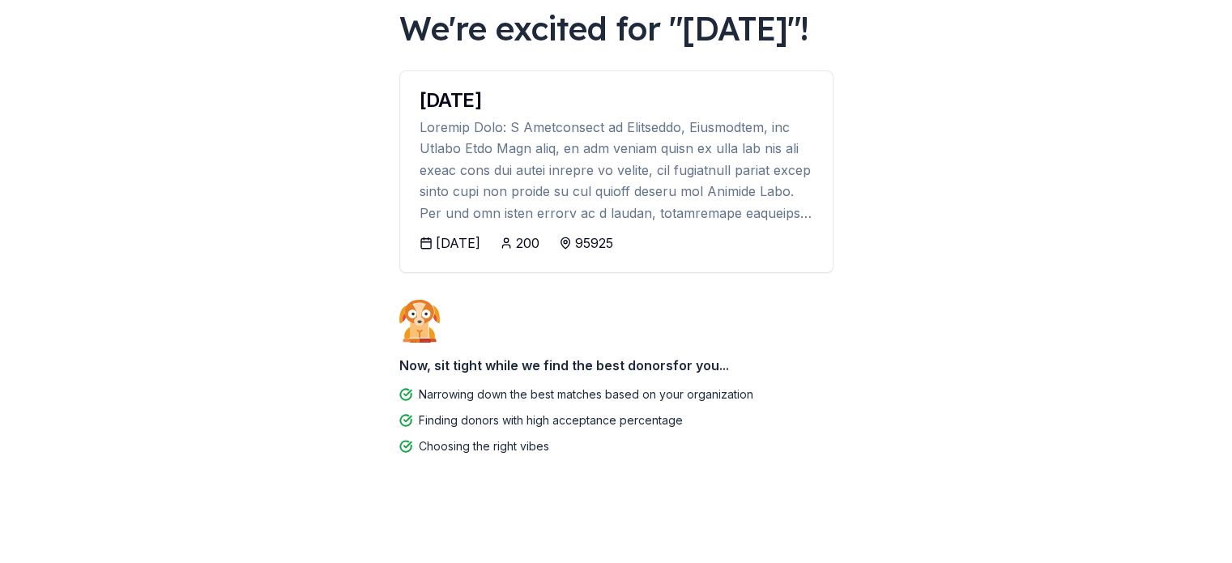
scroll to position [143, 0]
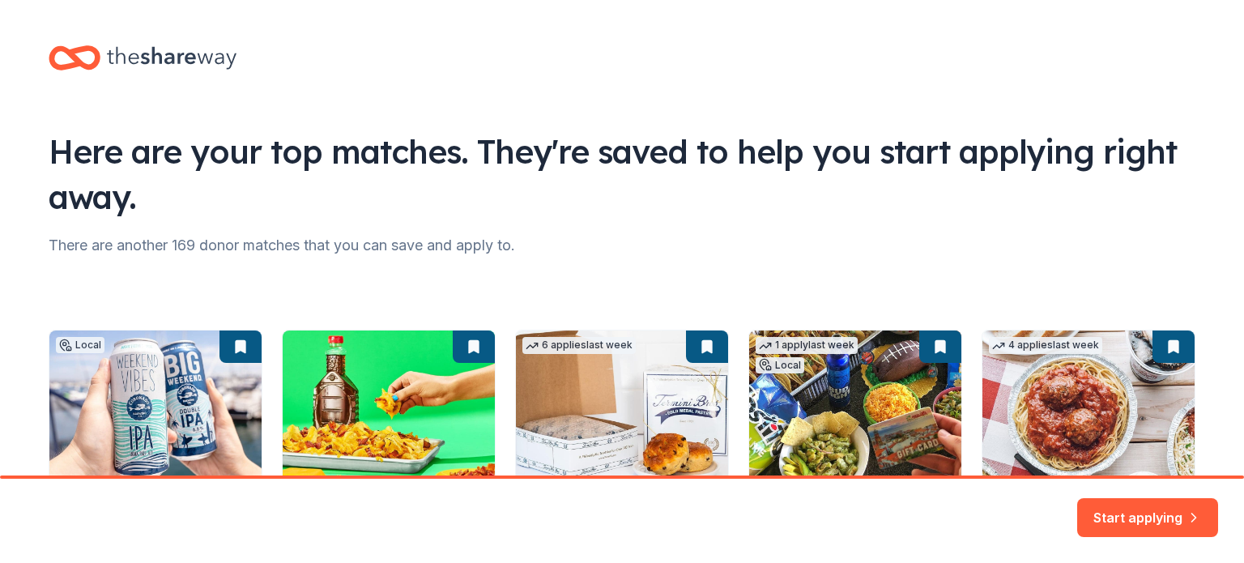
click at [1219, 260] on html "Here are your top matches. They're saved to help you start applying right away.…" at bounding box center [622, 281] width 1244 height 563
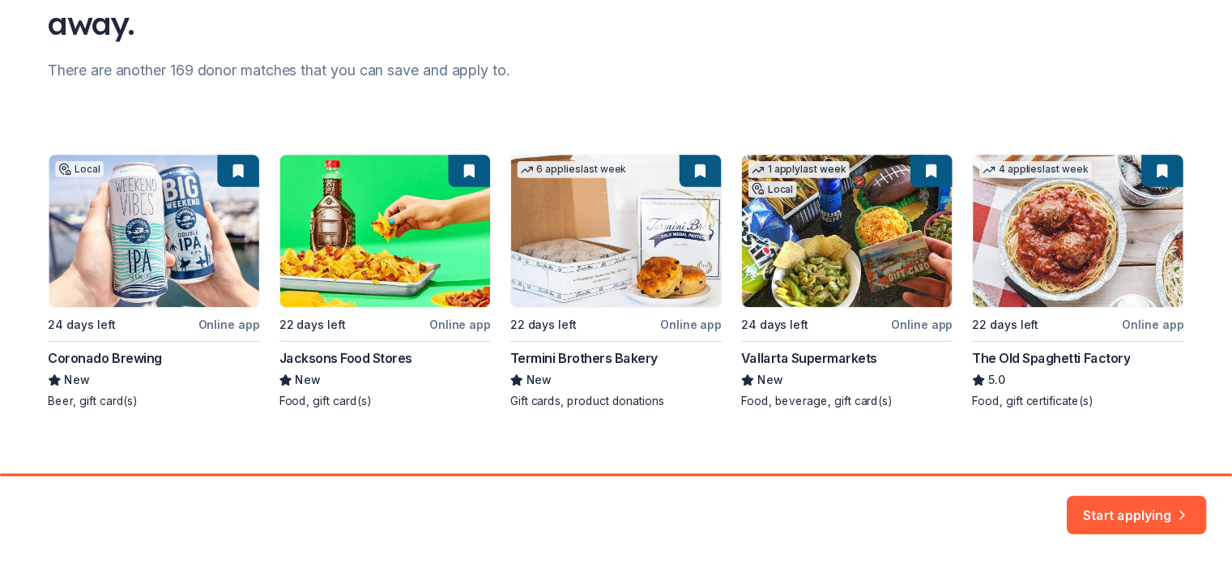
scroll to position [189, 0]
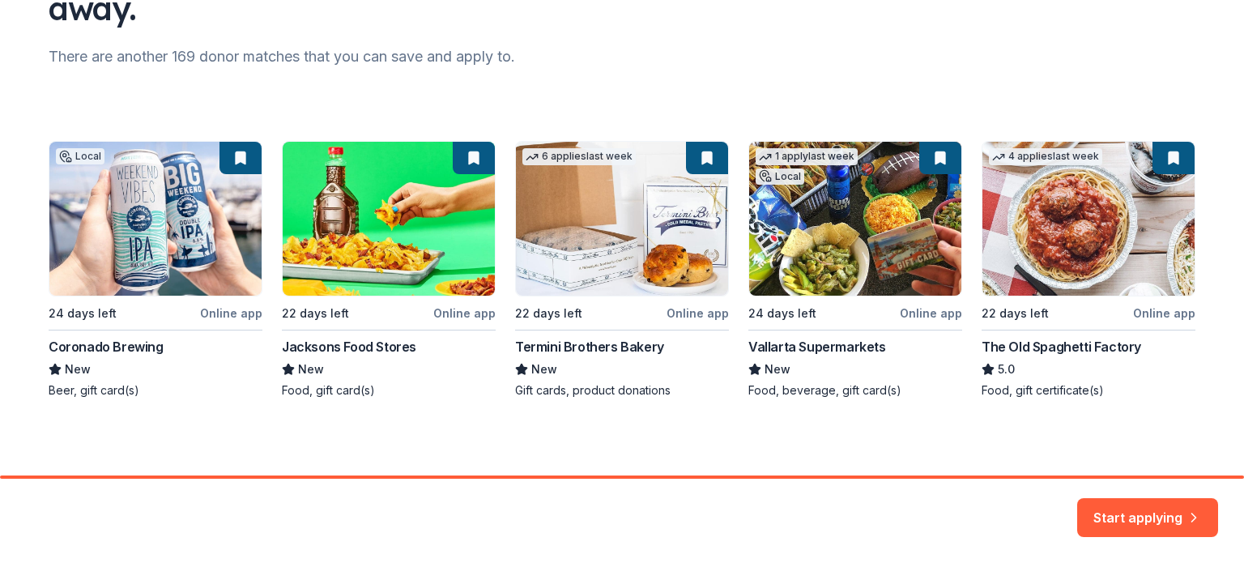
click at [606, 257] on div "Local 24 days left Online app Coronado Brewing New Beer, gift card(s) 22 days l…" at bounding box center [622, 270] width 1147 height 258
click at [1126, 508] on button "Start applying" at bounding box center [1147, 507] width 141 height 39
click at [1126, 508] on div "Start applying" at bounding box center [1147, 517] width 141 height 39
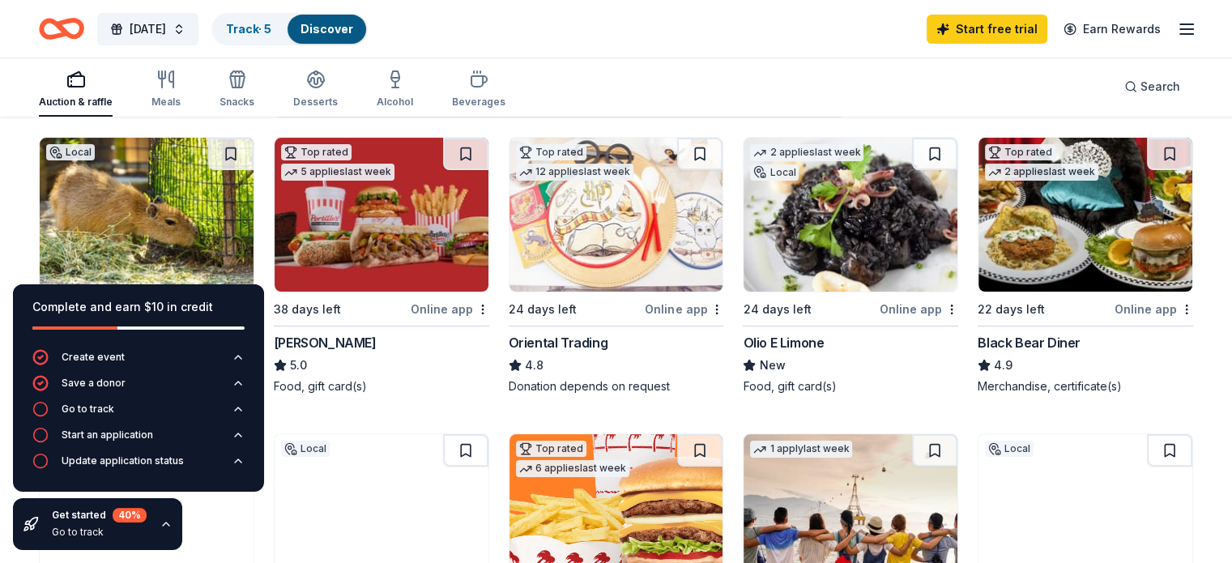
scroll to position [155, 0]
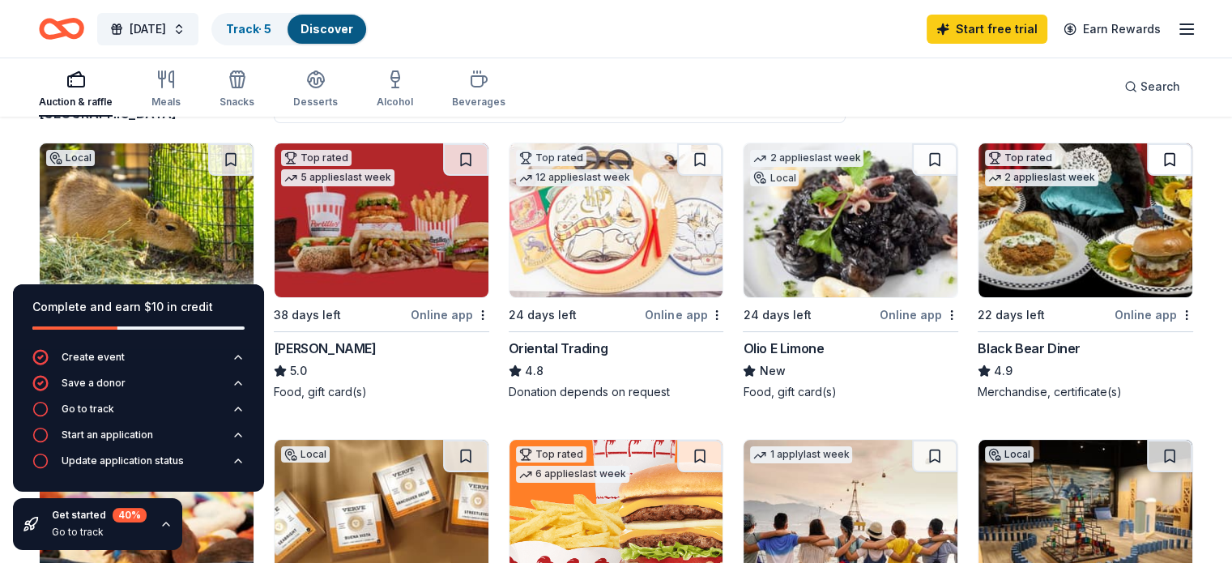
click at [1147, 155] on button at bounding box center [1169, 159] width 45 height 32
click at [693, 155] on button at bounding box center [699, 159] width 45 height 32
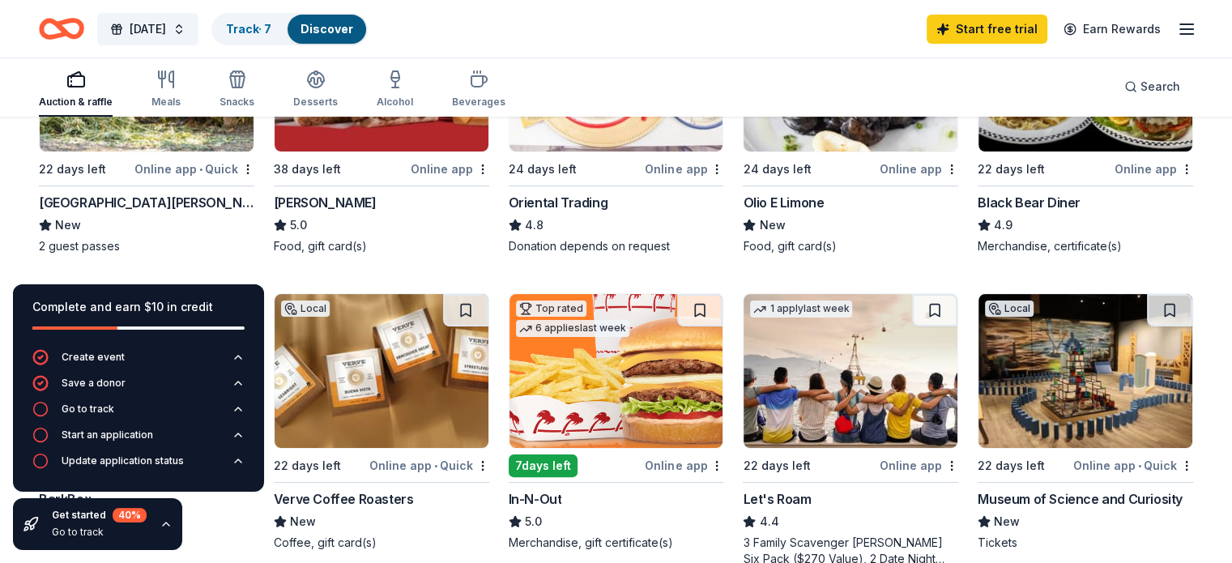
scroll to position [330, 0]
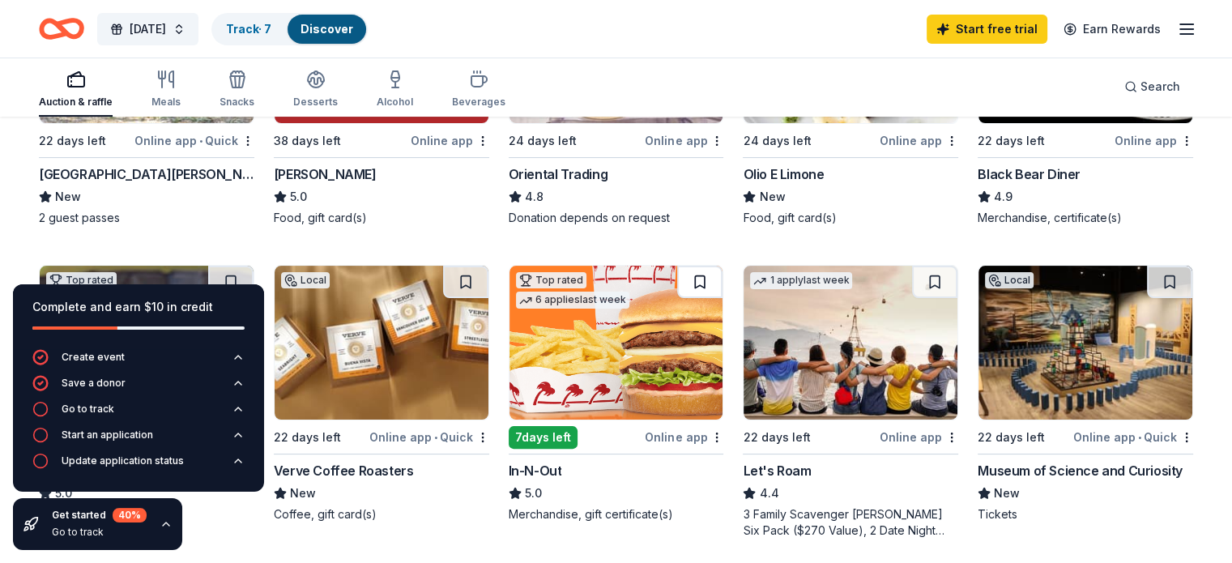
click at [686, 274] on button at bounding box center [699, 282] width 45 height 32
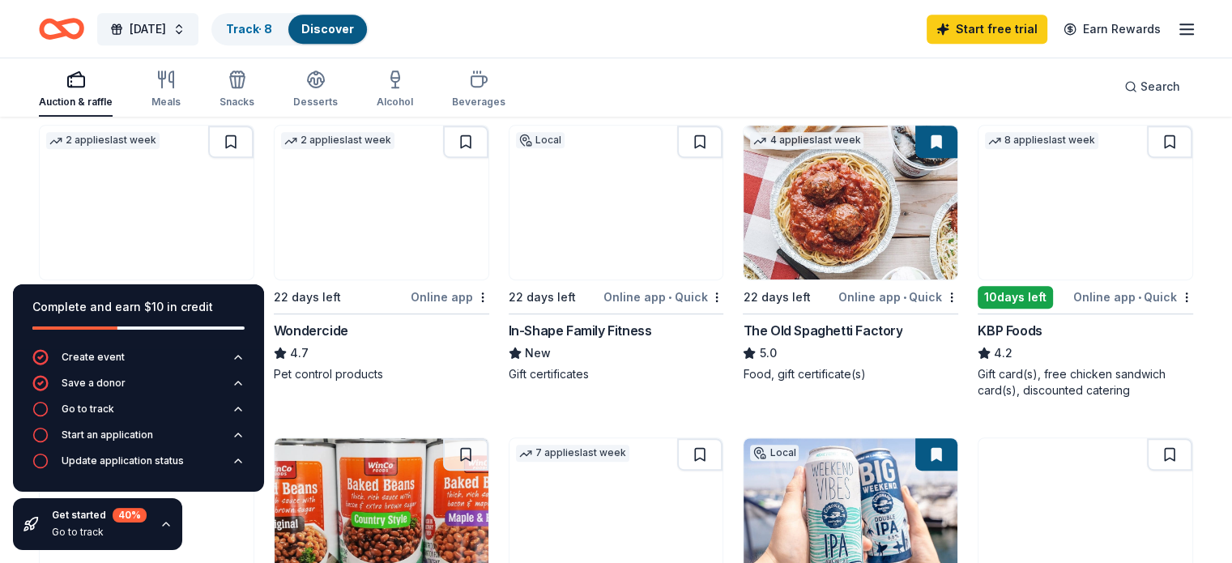
scroll to position [785, 0]
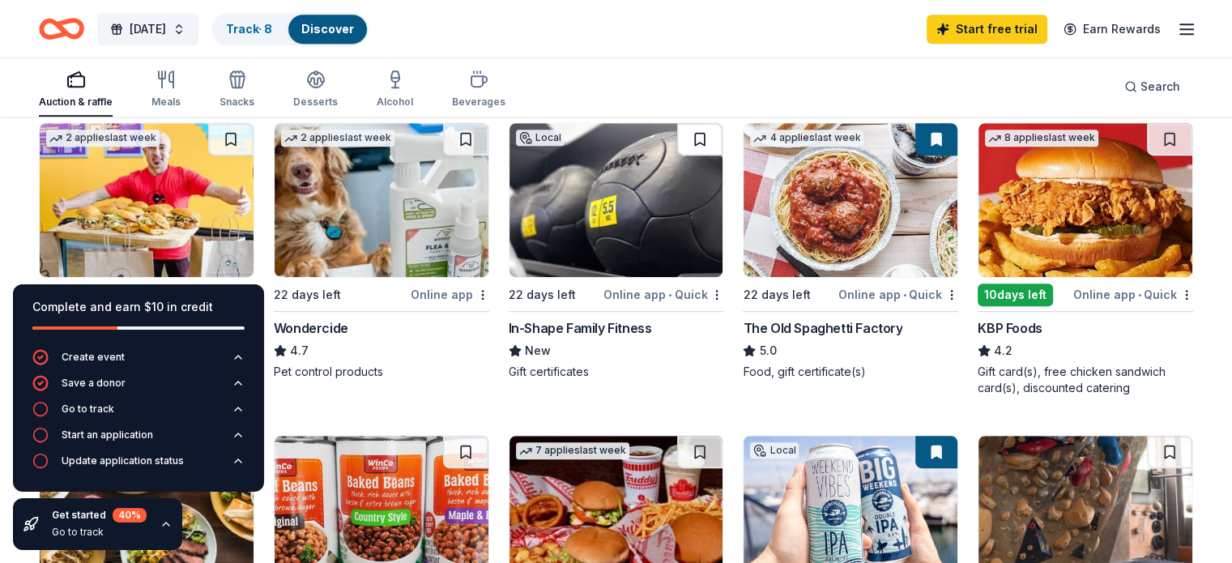
click at [689, 136] on button at bounding box center [699, 139] width 45 height 32
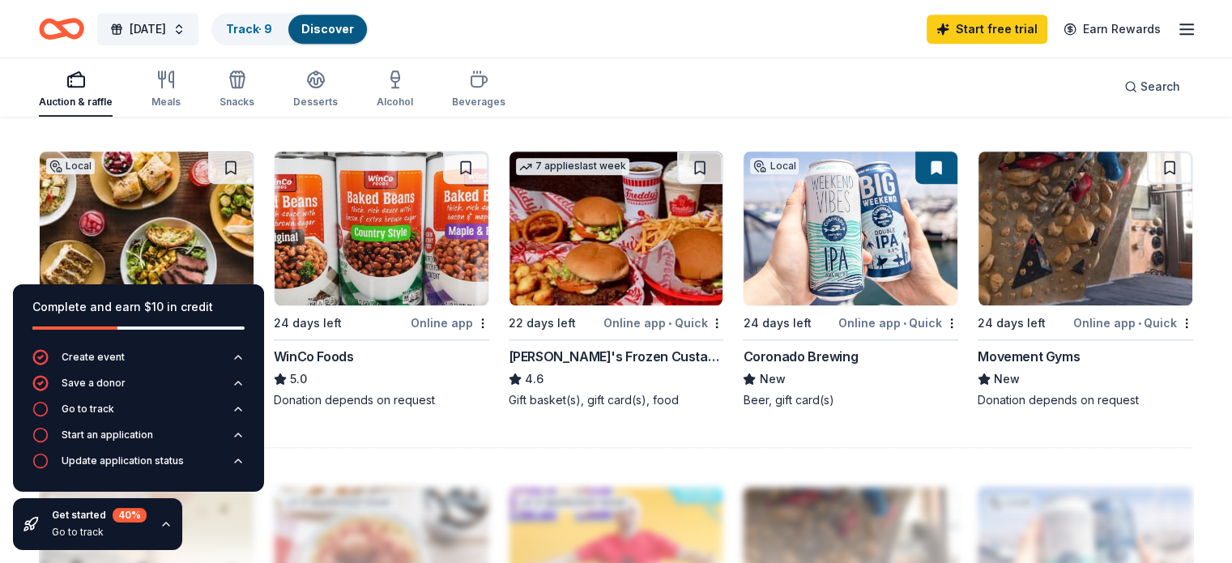
scroll to position [1067, 0]
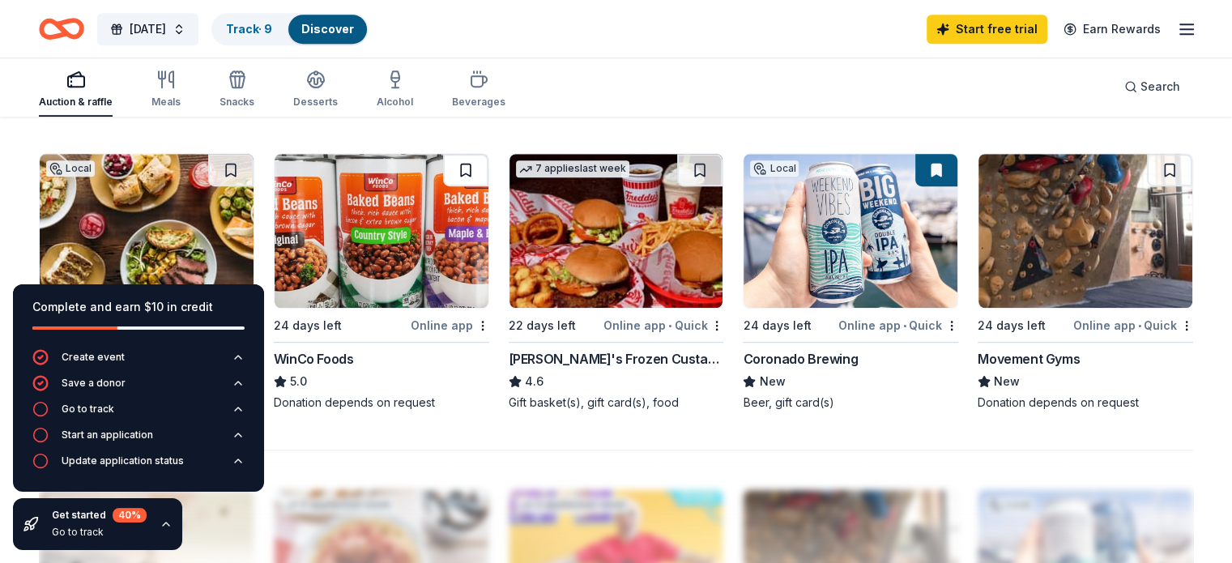
click at [466, 170] on button at bounding box center [465, 170] width 45 height 32
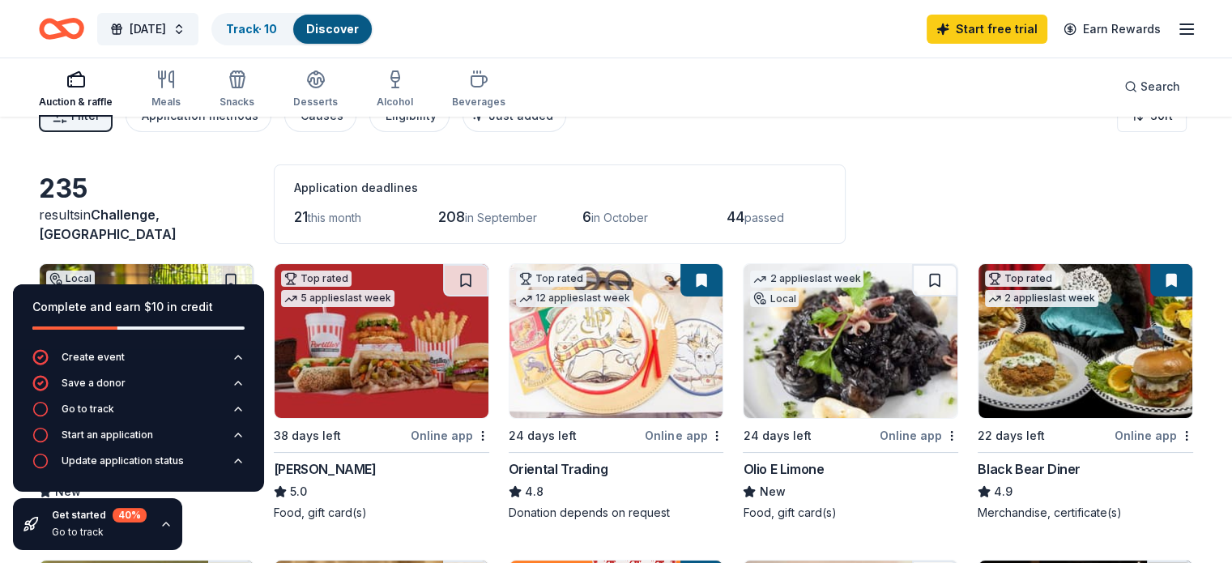
scroll to position [0, 0]
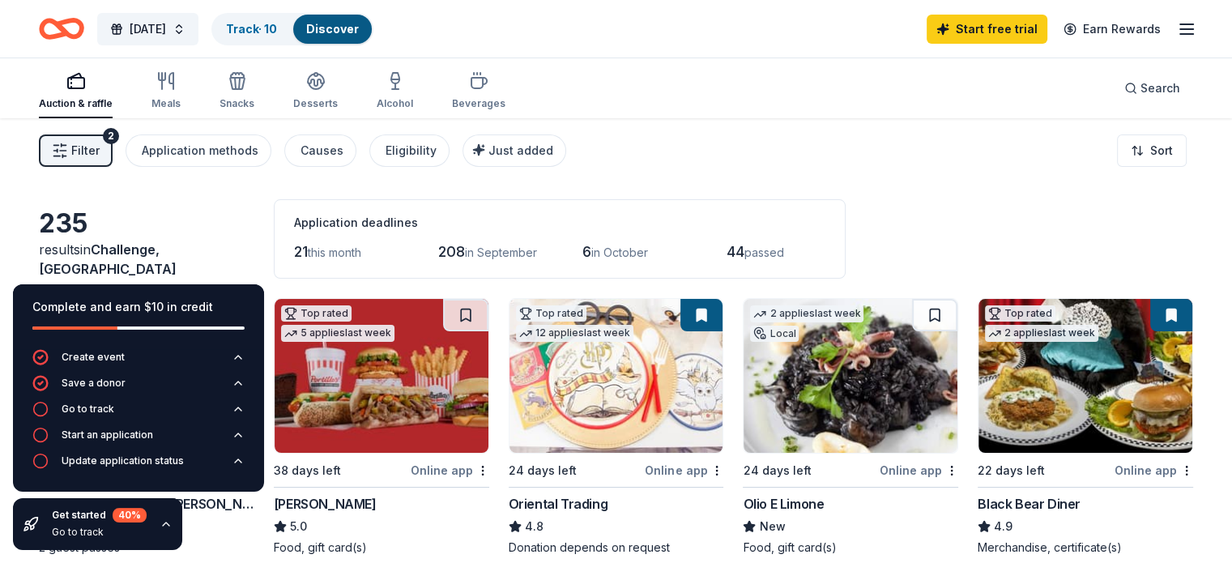
click at [692, 470] on div "Online app" at bounding box center [684, 470] width 79 height 20
click at [1114, 468] on div "Online app" at bounding box center [1153, 470] width 79 height 20
click at [1150, 311] on button at bounding box center [1171, 315] width 42 height 32
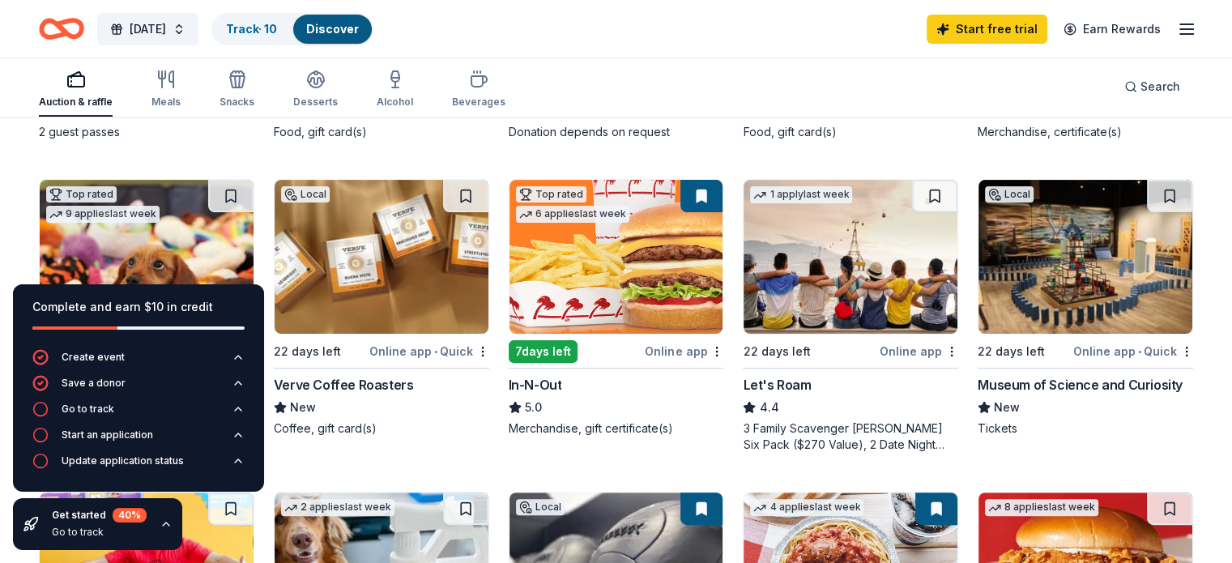
scroll to position [418, 0]
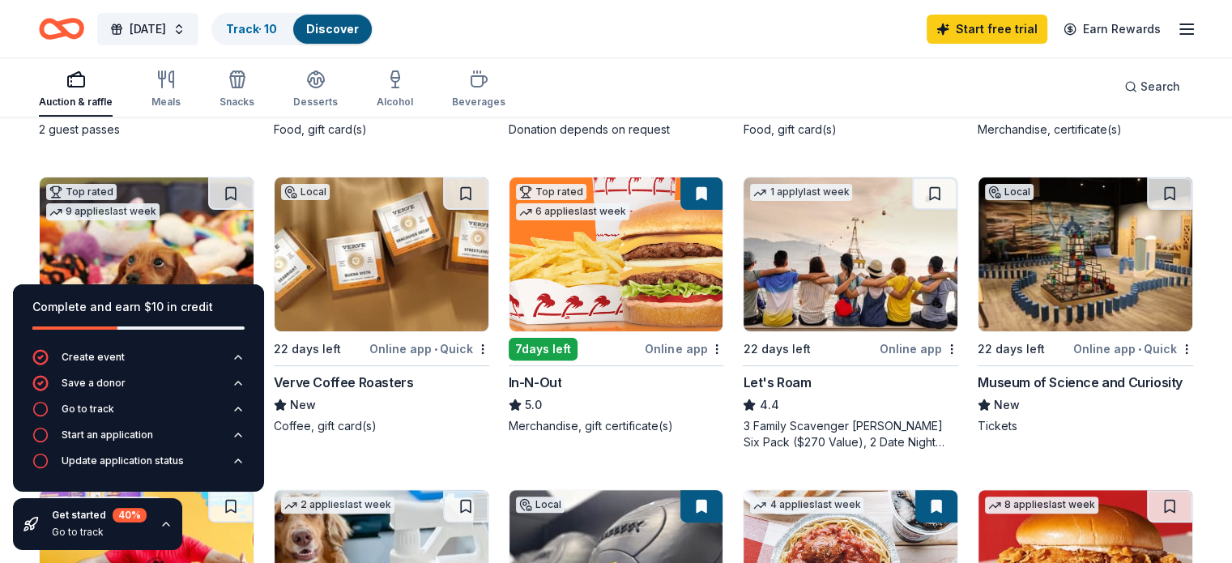
click at [661, 343] on div "Online app" at bounding box center [684, 349] width 79 height 20
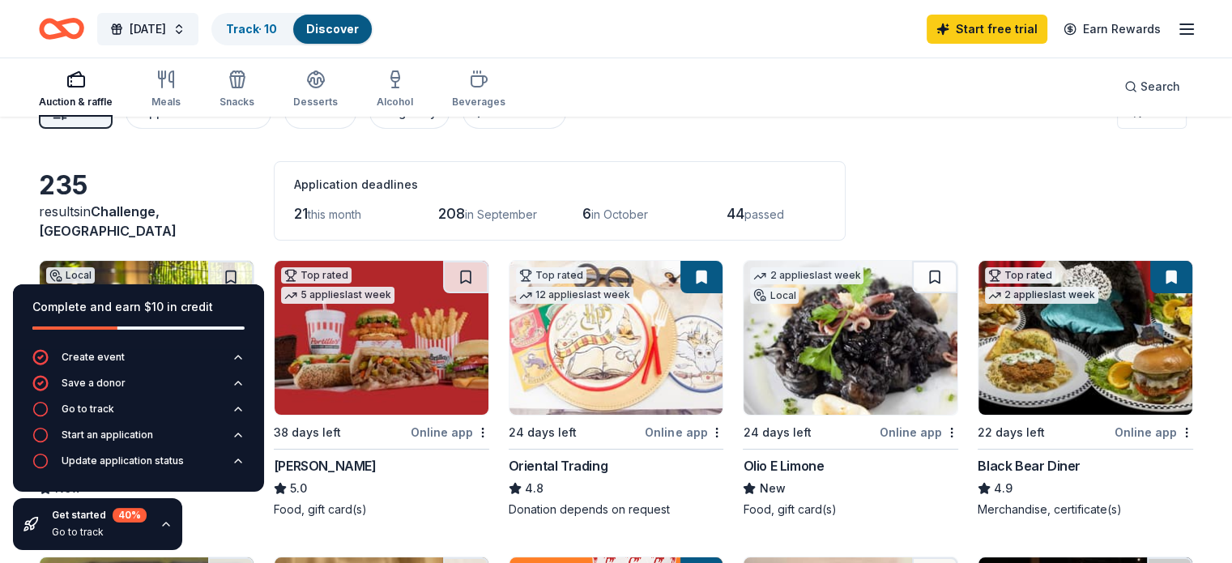
scroll to position [0, 0]
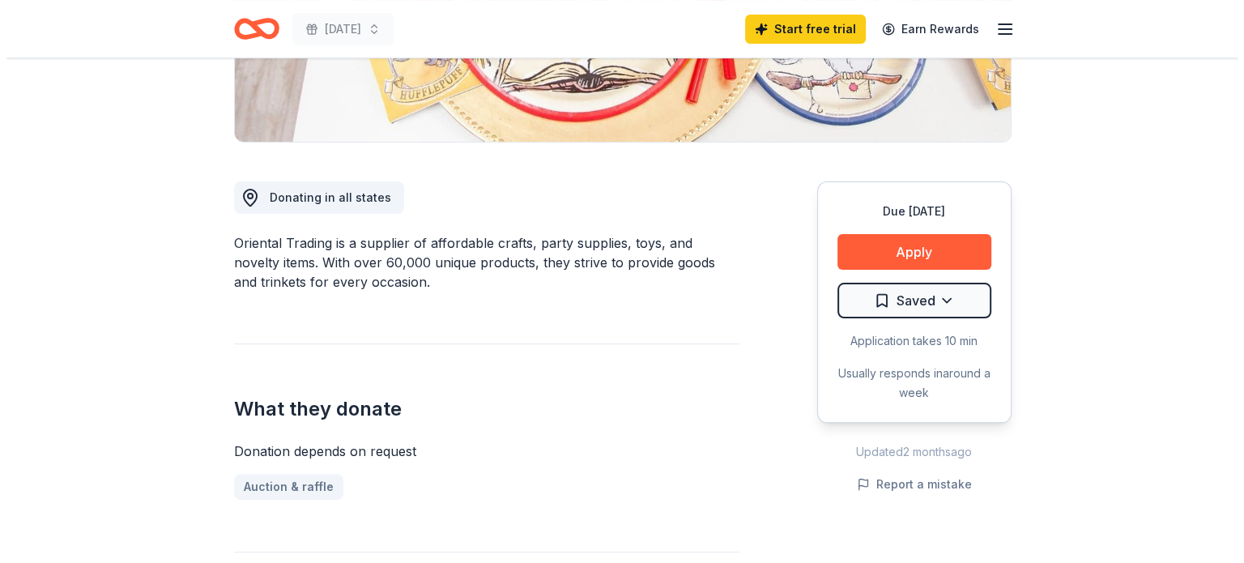
scroll to position [442, 0]
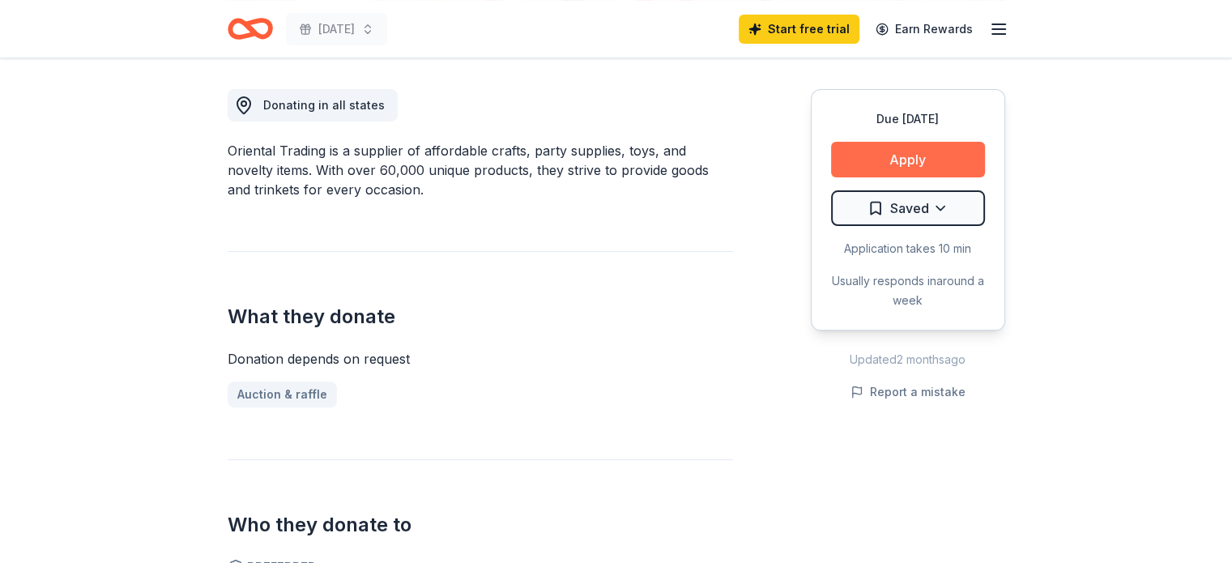
click at [891, 161] on button "Apply" at bounding box center [908, 160] width 154 height 36
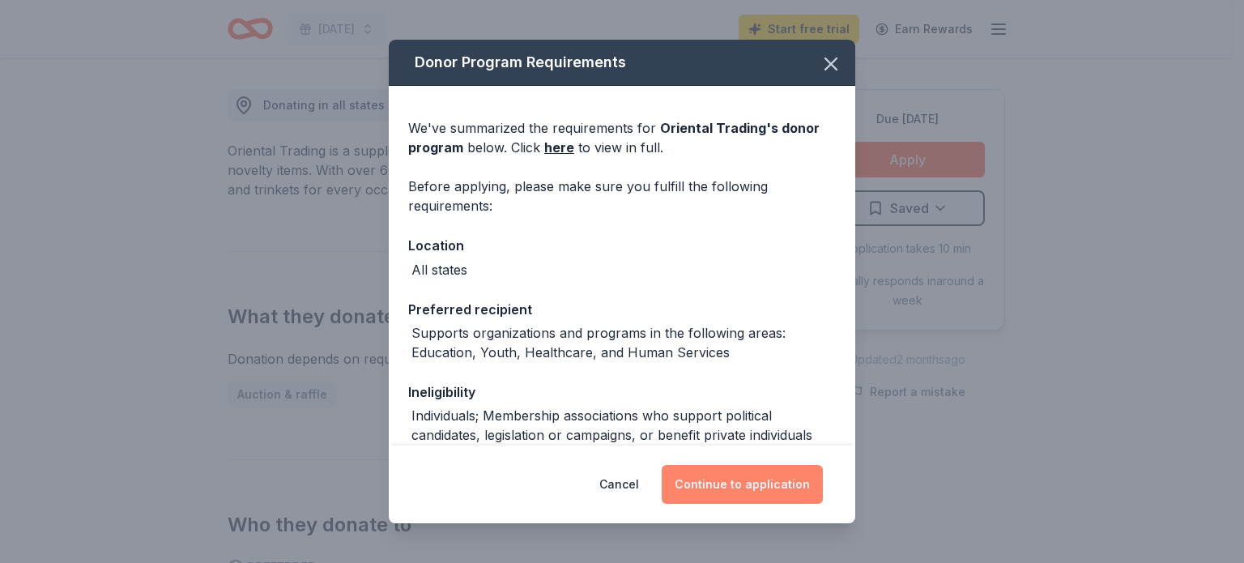
click at [755, 482] on button "Continue to application" at bounding box center [742, 484] width 161 height 39
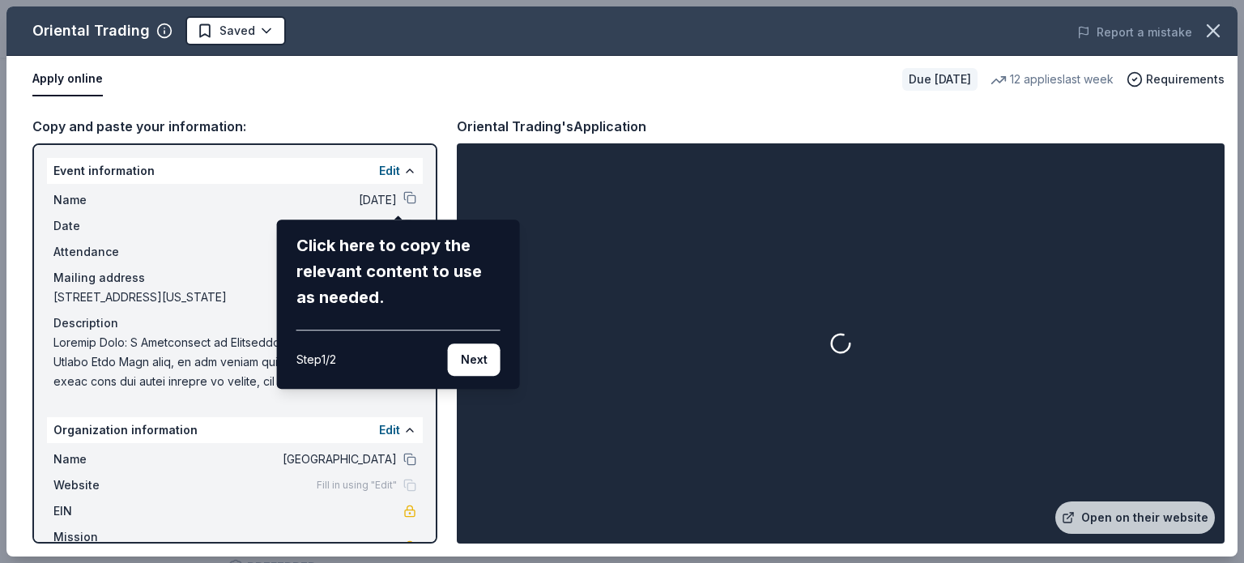
click at [755, 482] on div "Oriental Trading Saved Report a mistake Apply online Due in 24 days 12 applies …" at bounding box center [621, 281] width 1231 height 550
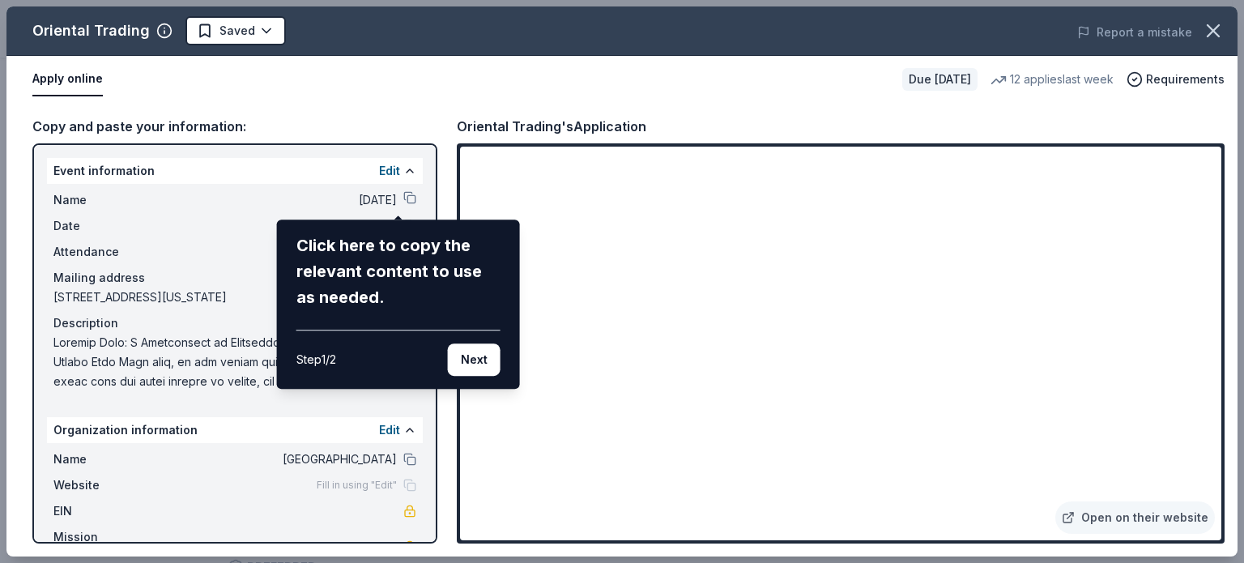
click at [404, 293] on div "Click here to copy the relevant content to use as needed." at bounding box center [398, 271] width 204 height 78
click at [466, 370] on button "Next" at bounding box center [474, 359] width 53 height 32
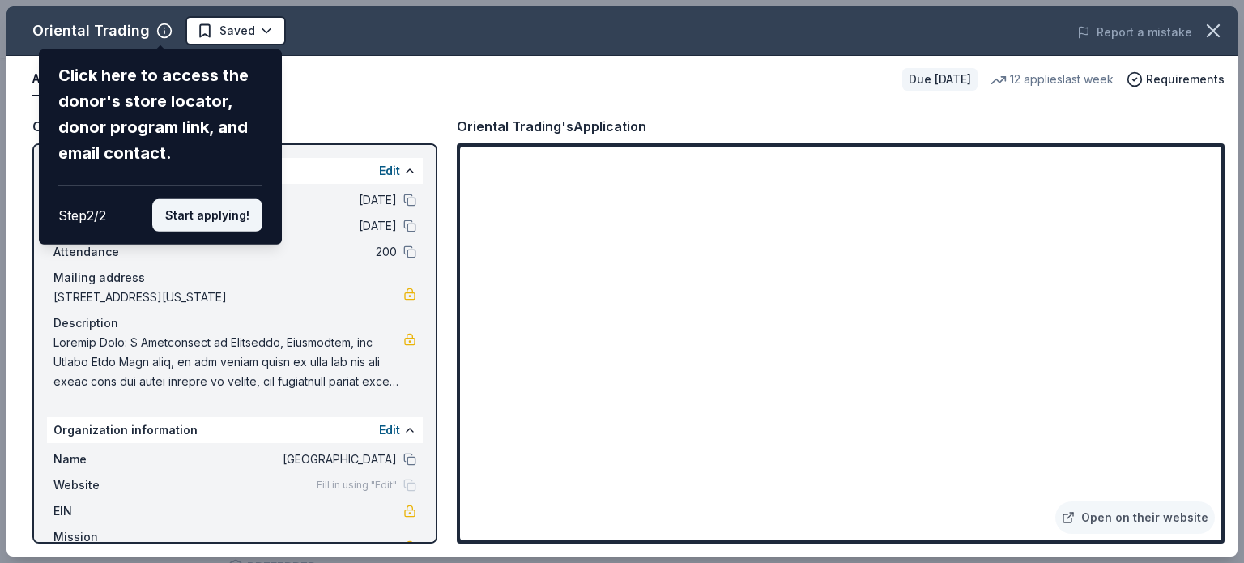
click at [213, 218] on button "Start applying!" at bounding box center [207, 215] width 110 height 32
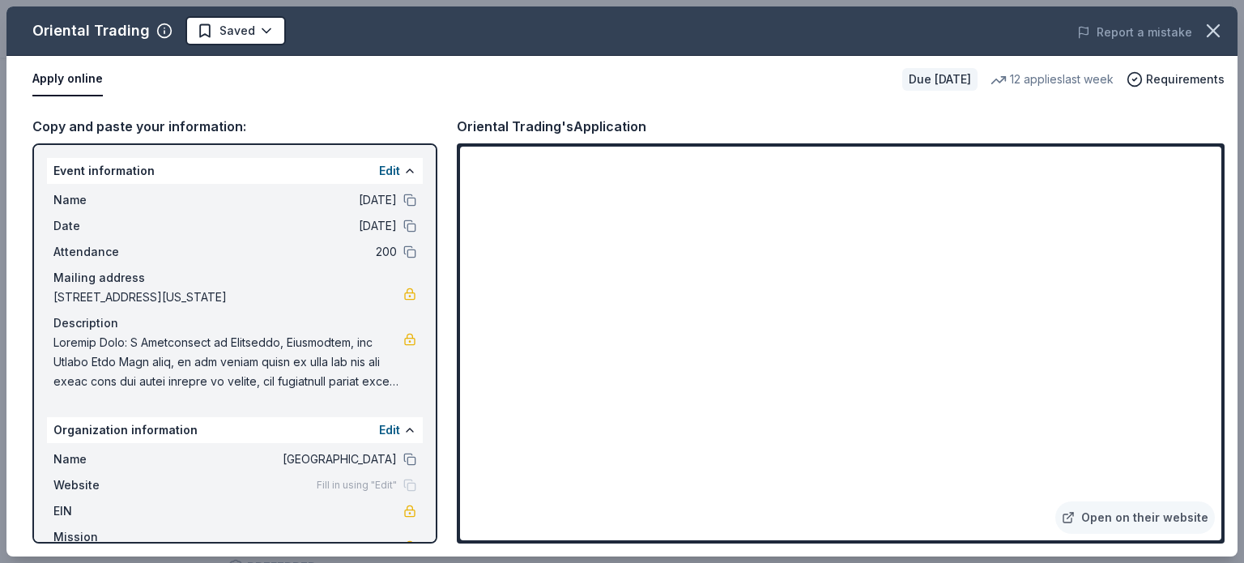
click at [276, 349] on span at bounding box center [228, 362] width 350 height 58
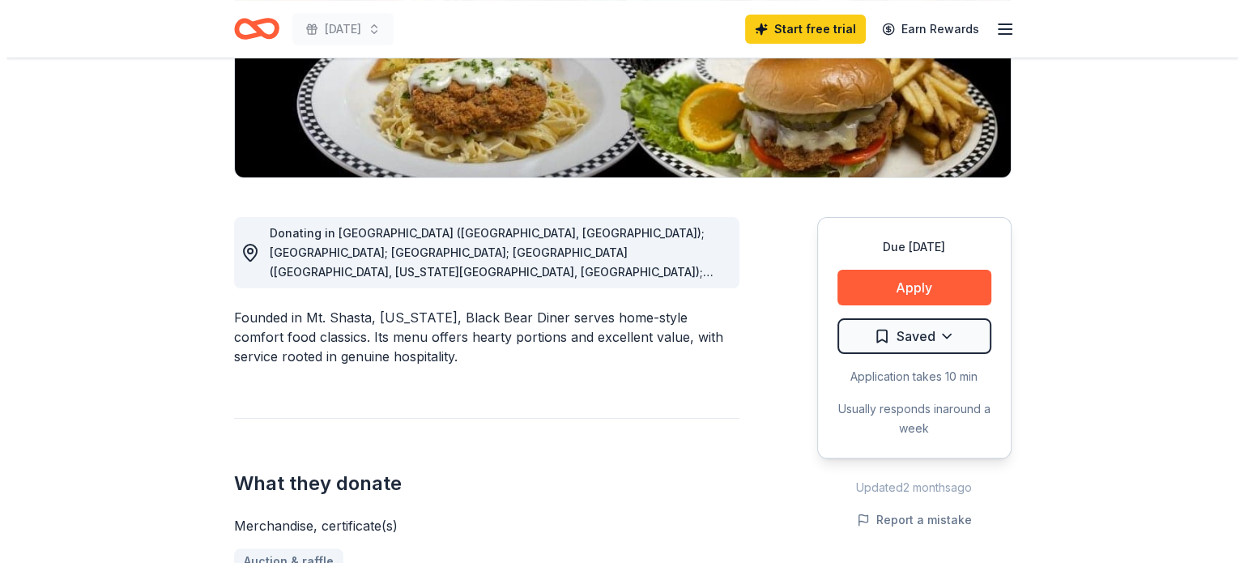
scroll to position [321, 0]
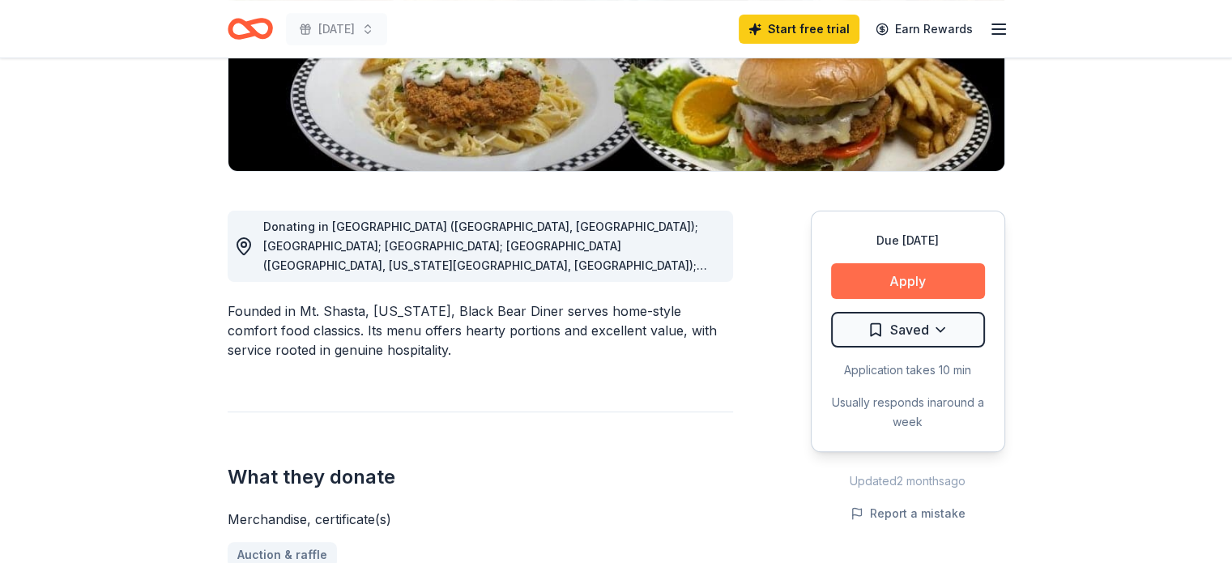
click at [879, 281] on button "Apply" at bounding box center [908, 281] width 154 height 36
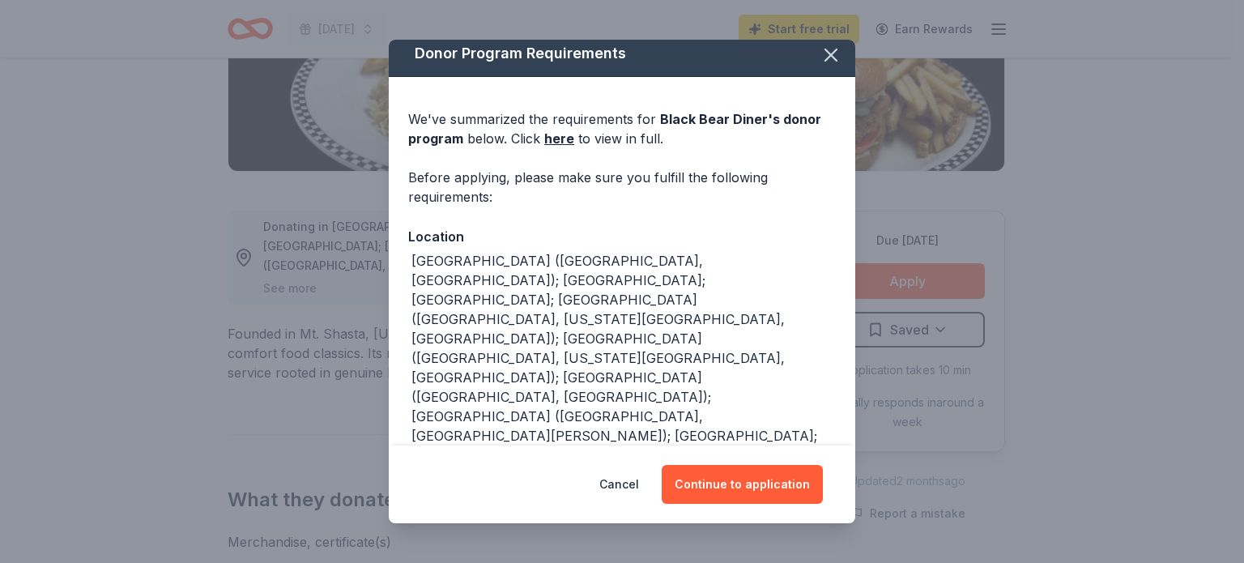
scroll to position [0, 0]
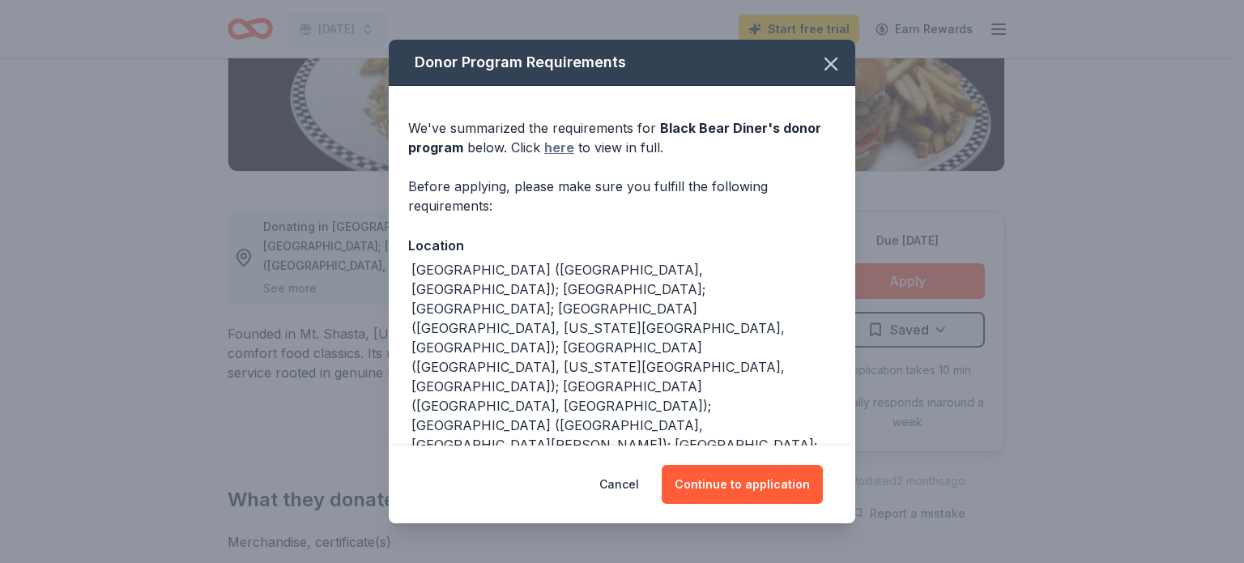
click at [558, 149] on link "here" at bounding box center [559, 147] width 30 height 19
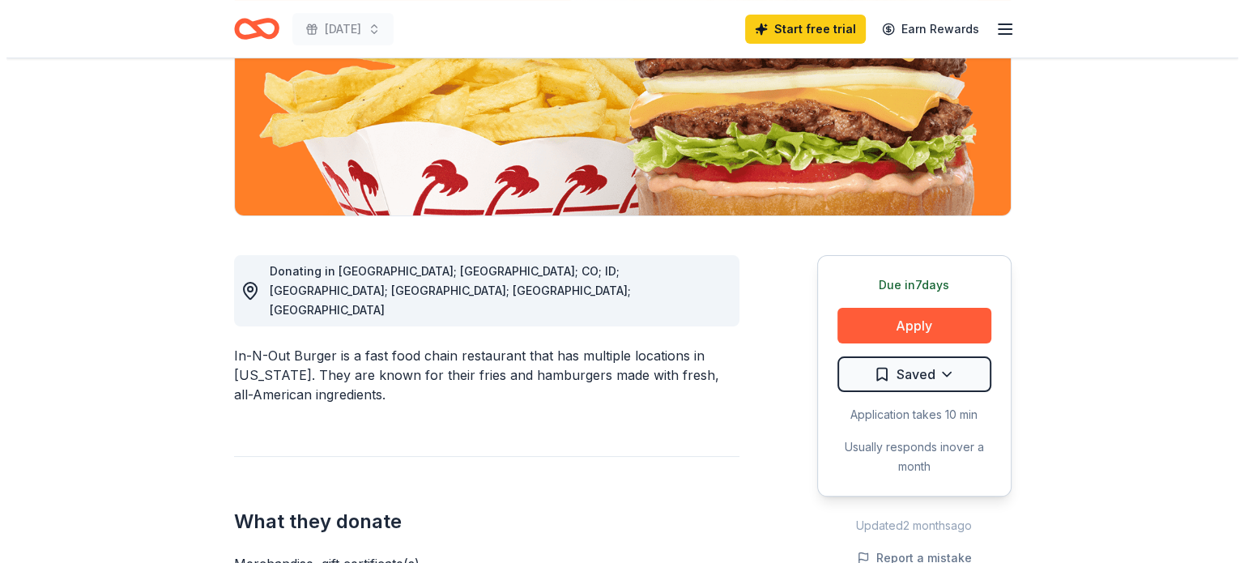
scroll to position [313, 0]
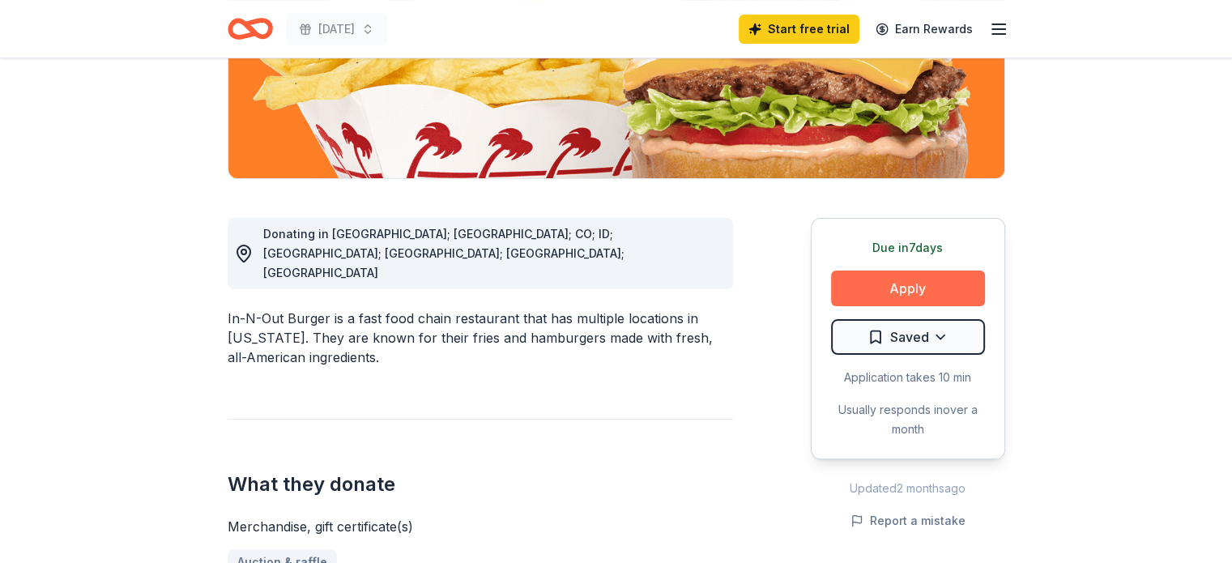
click at [863, 287] on button "Apply" at bounding box center [908, 288] width 154 height 36
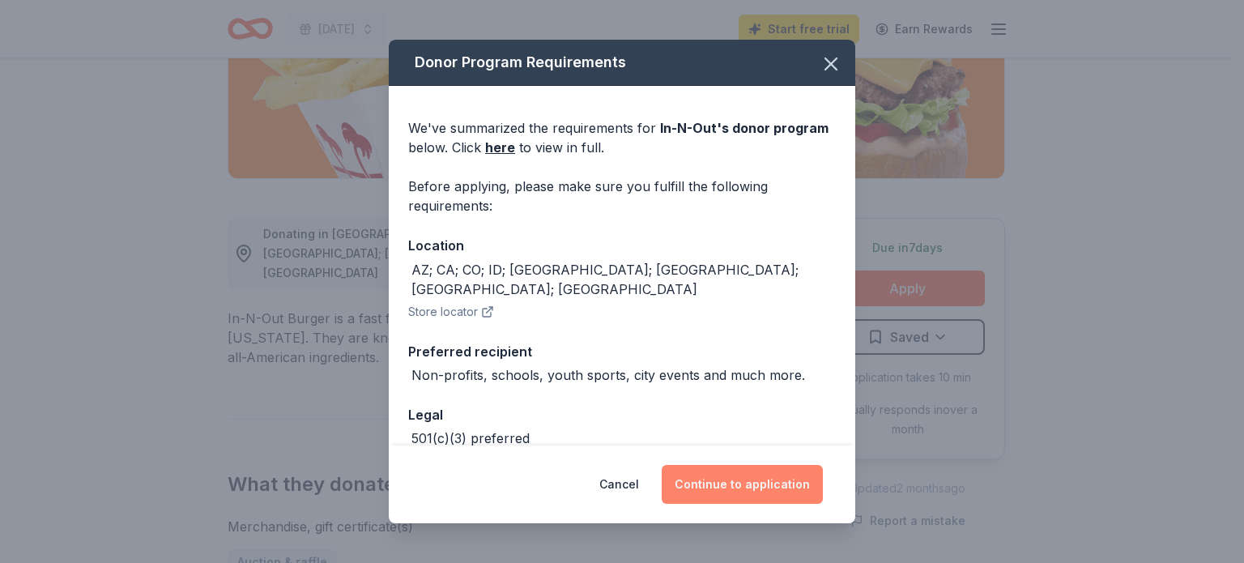
click at [712, 482] on button "Continue to application" at bounding box center [742, 484] width 161 height 39
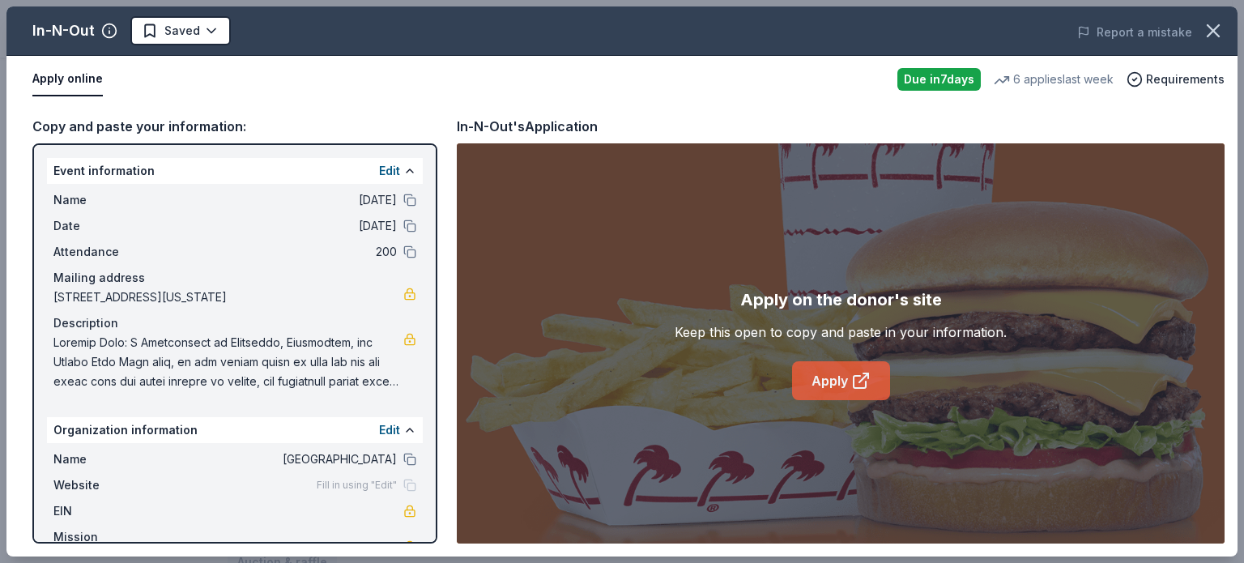
click at [839, 377] on link "Apply" at bounding box center [841, 380] width 98 height 39
